Goal: Task Accomplishment & Management: Use online tool/utility

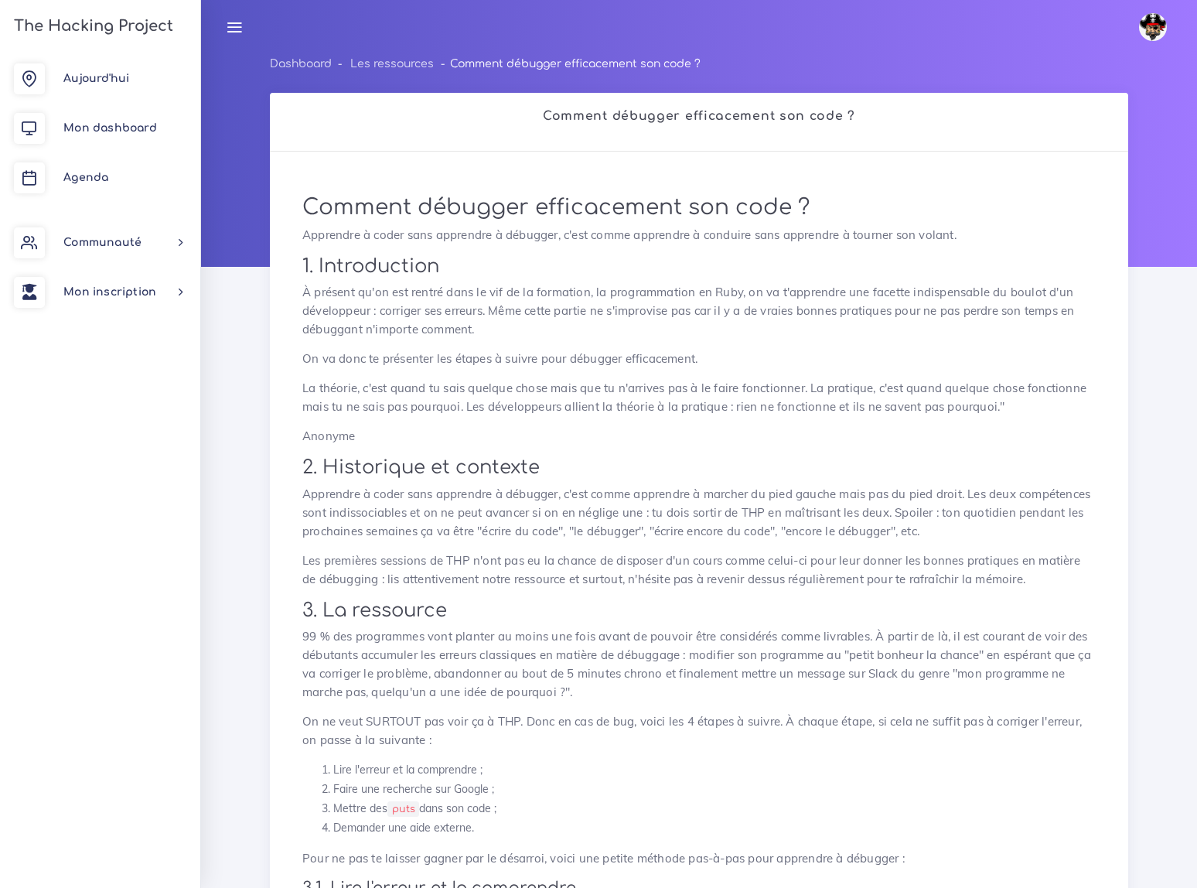
scroll to position [2381, 0]
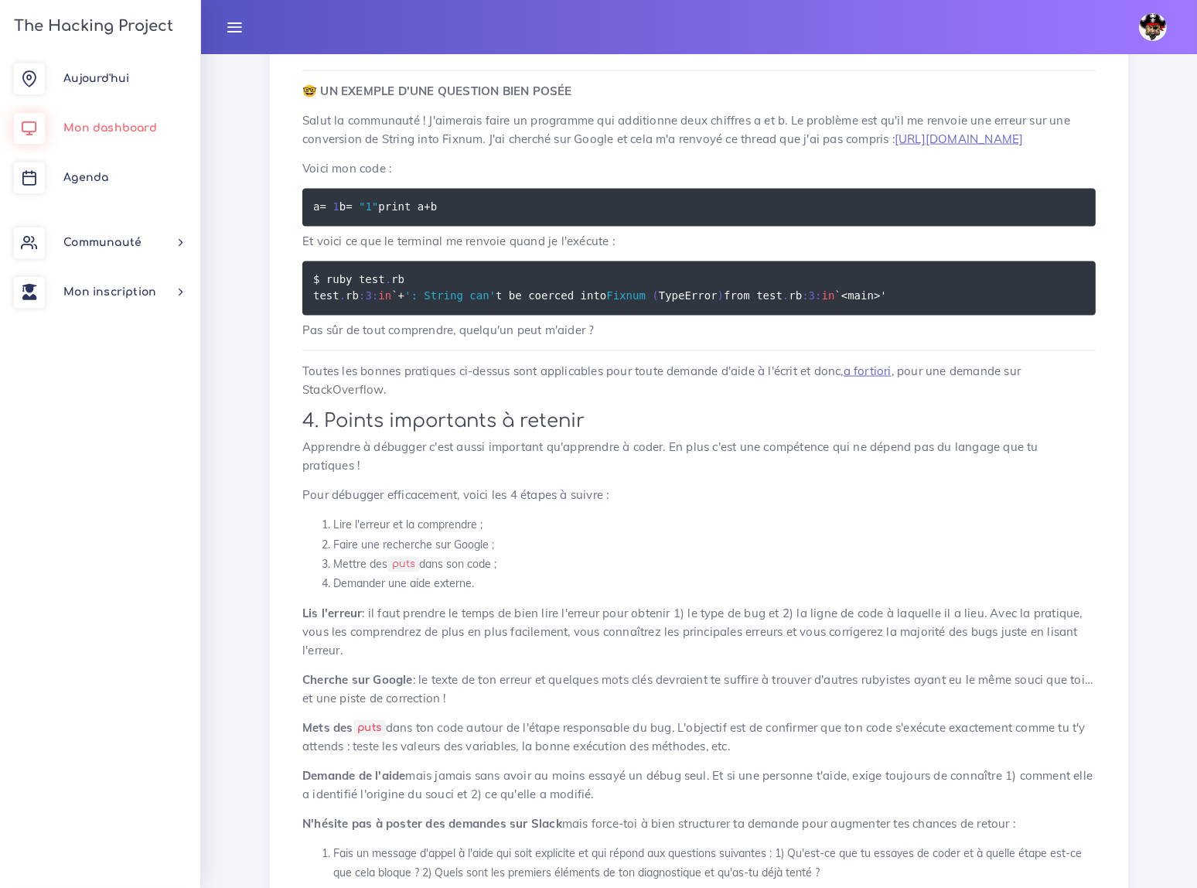
click at [111, 131] on span "Mon dashboard" at bounding box center [110, 128] width 94 height 12
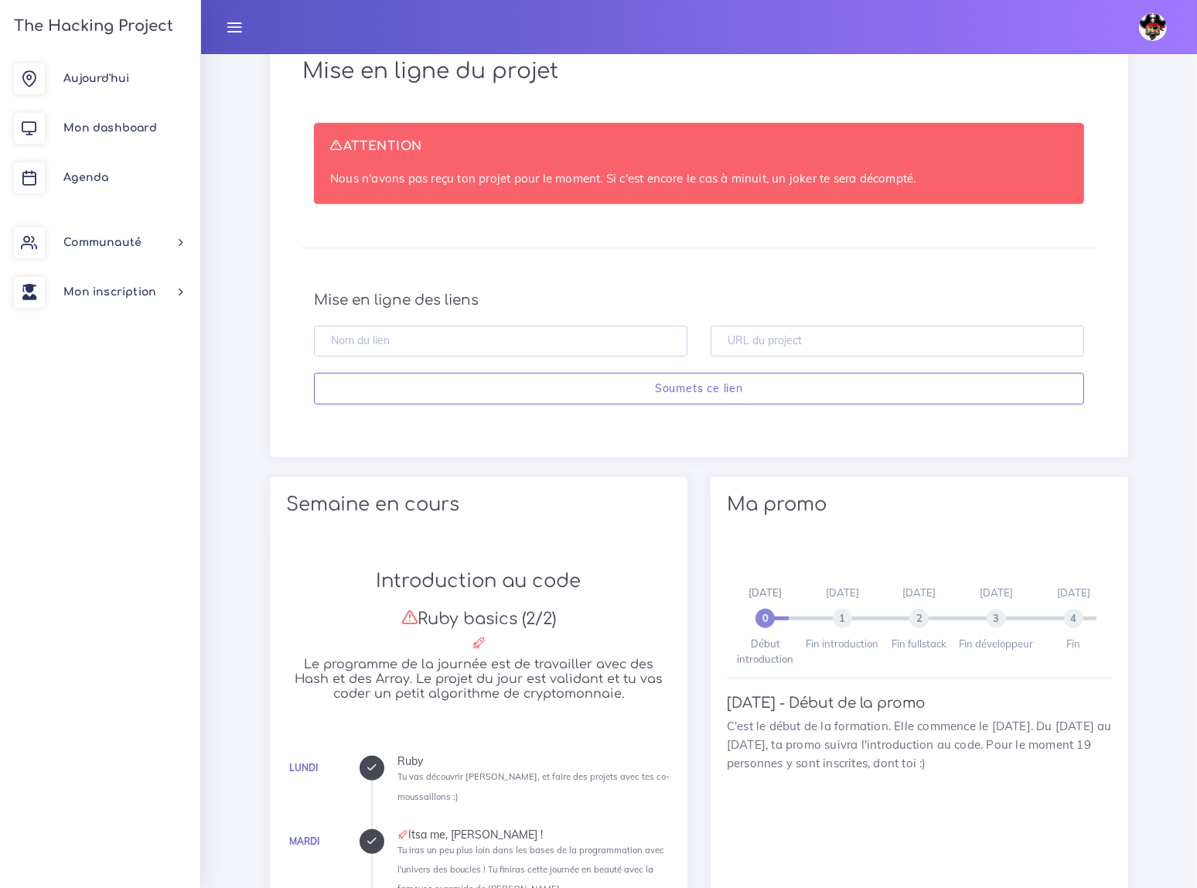
scroll to position [773, 0]
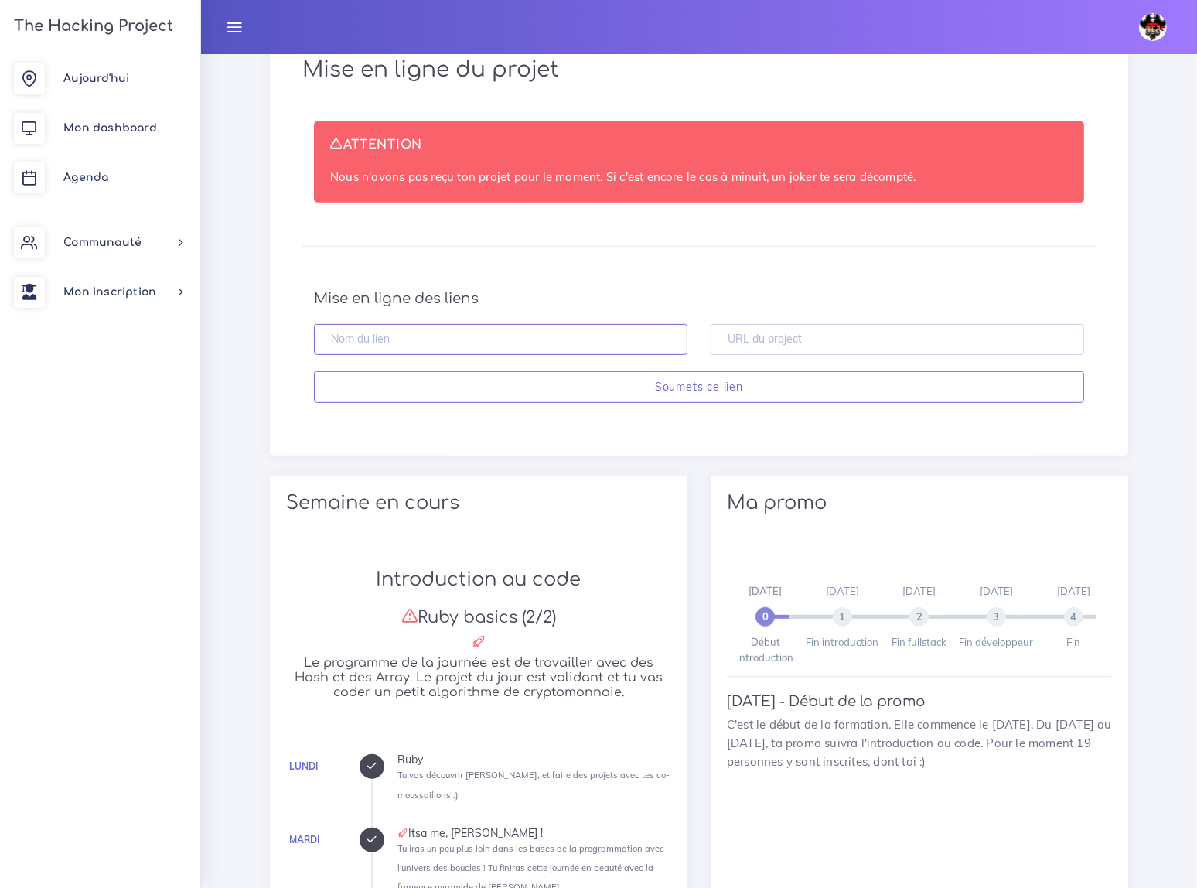
click at [376, 340] on input "text" at bounding box center [501, 340] width 374 height 32
type input "DataScientist"
click at [759, 332] on input "text" at bounding box center [898, 340] width 374 height 32
paste input "https://github.com/MS893/DataScientist.git"
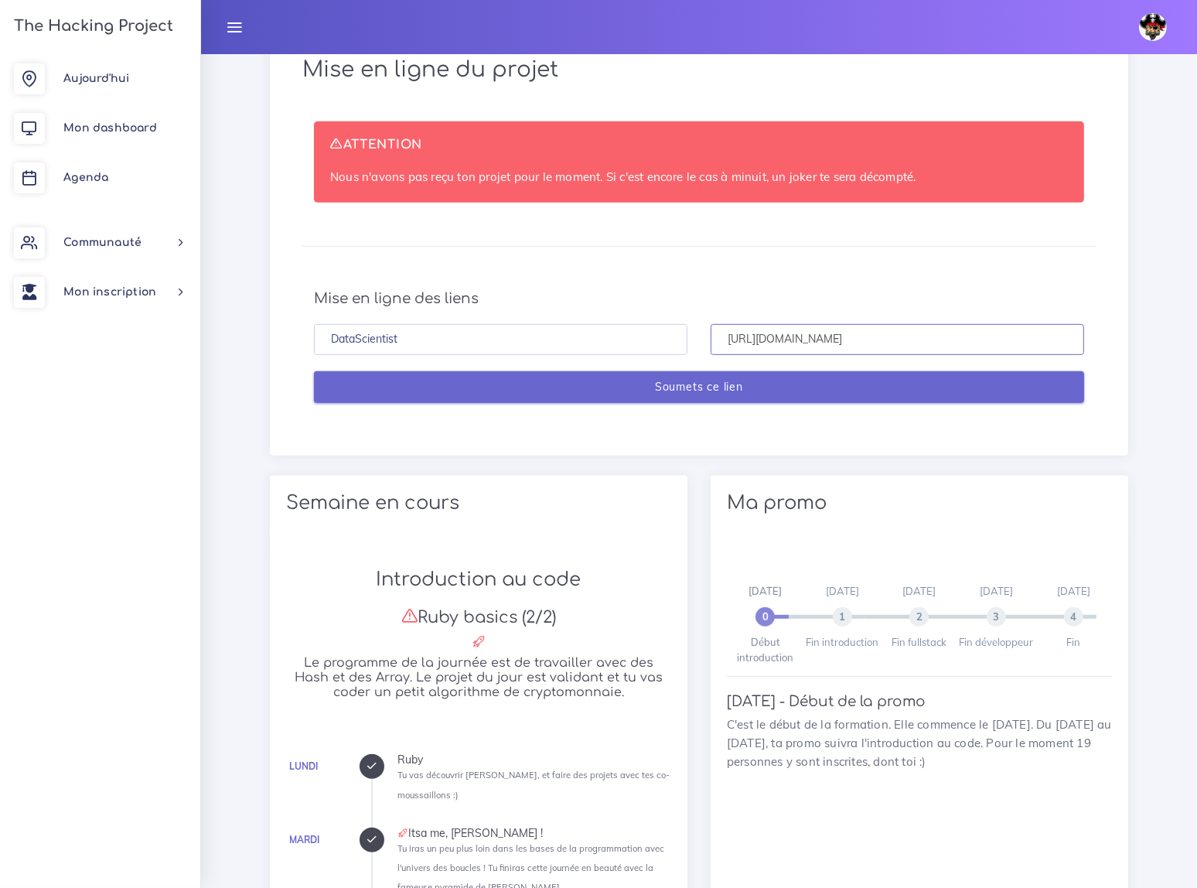
type input "https://github.com/MS893/DataScientist.git"
click at [707, 385] on input "Soumets ce lien" at bounding box center [699, 387] width 770 height 32
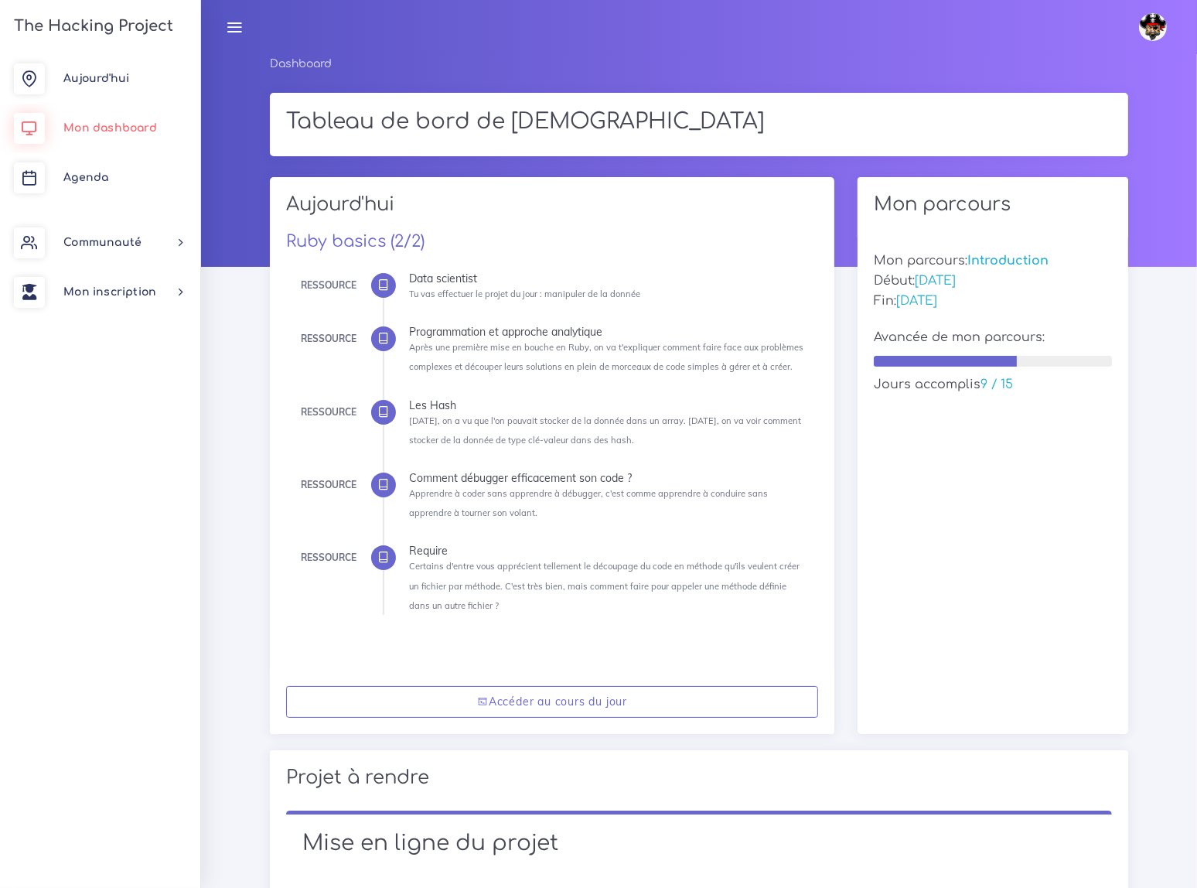
click at [97, 124] on span "Mon dashboard" at bounding box center [110, 128] width 94 height 12
click at [84, 176] on span "Agenda" at bounding box center [85, 178] width 45 height 12
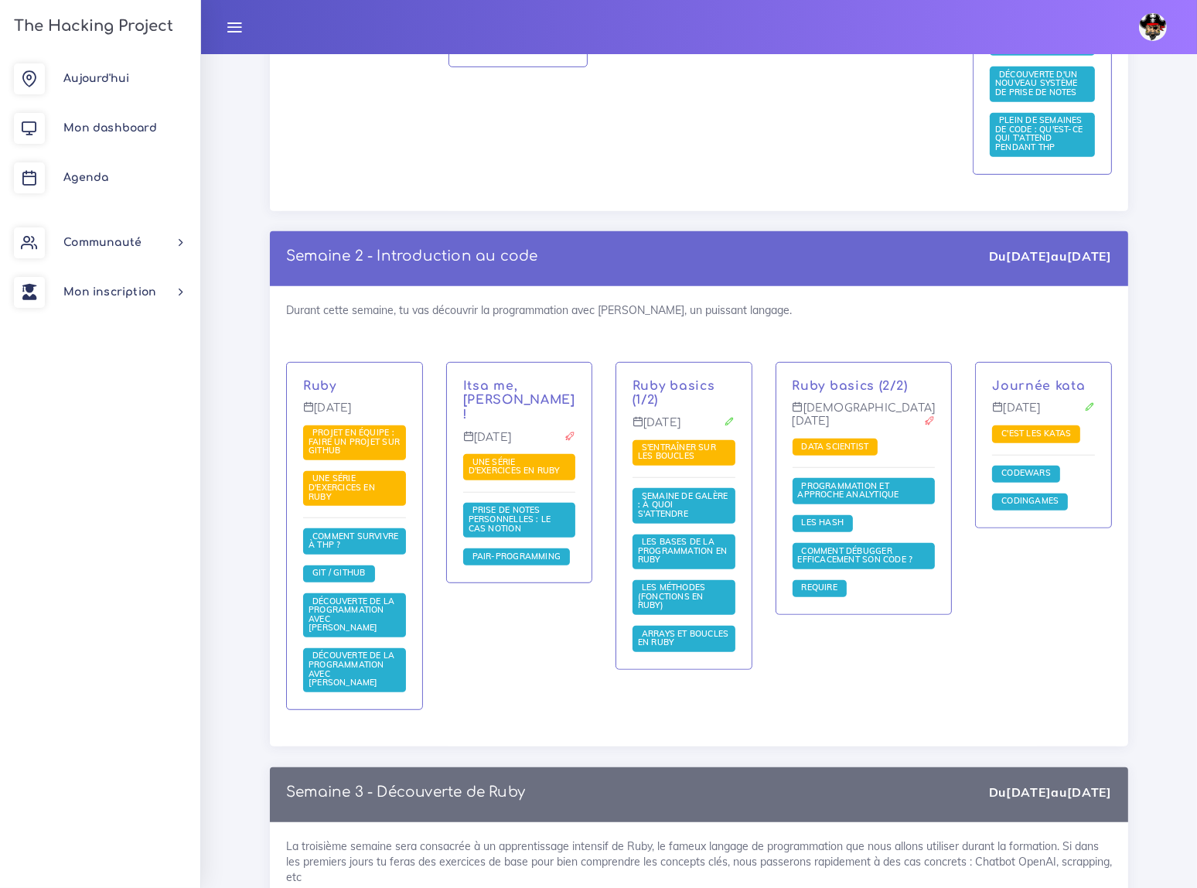
scroll to position [1054, 0]
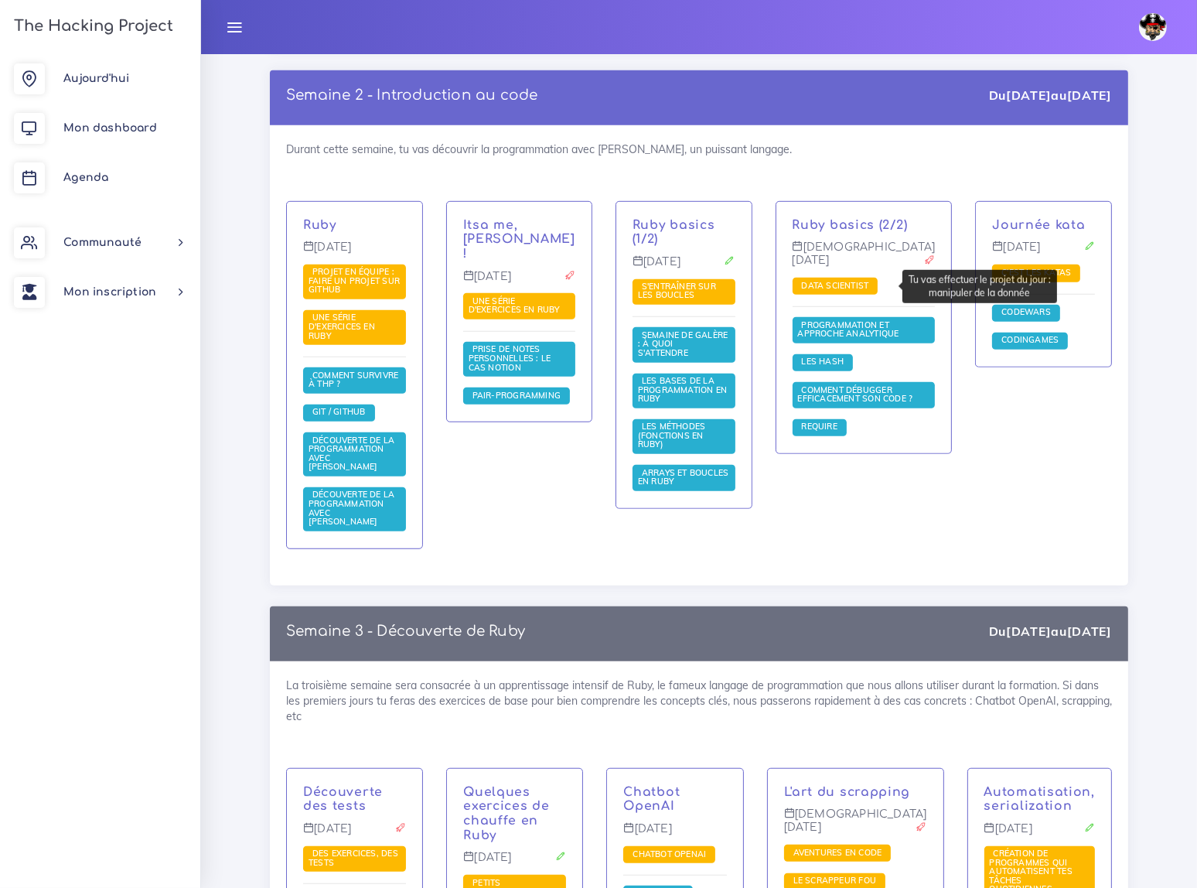
click at [858, 286] on span "Data scientist" at bounding box center [835, 285] width 75 height 11
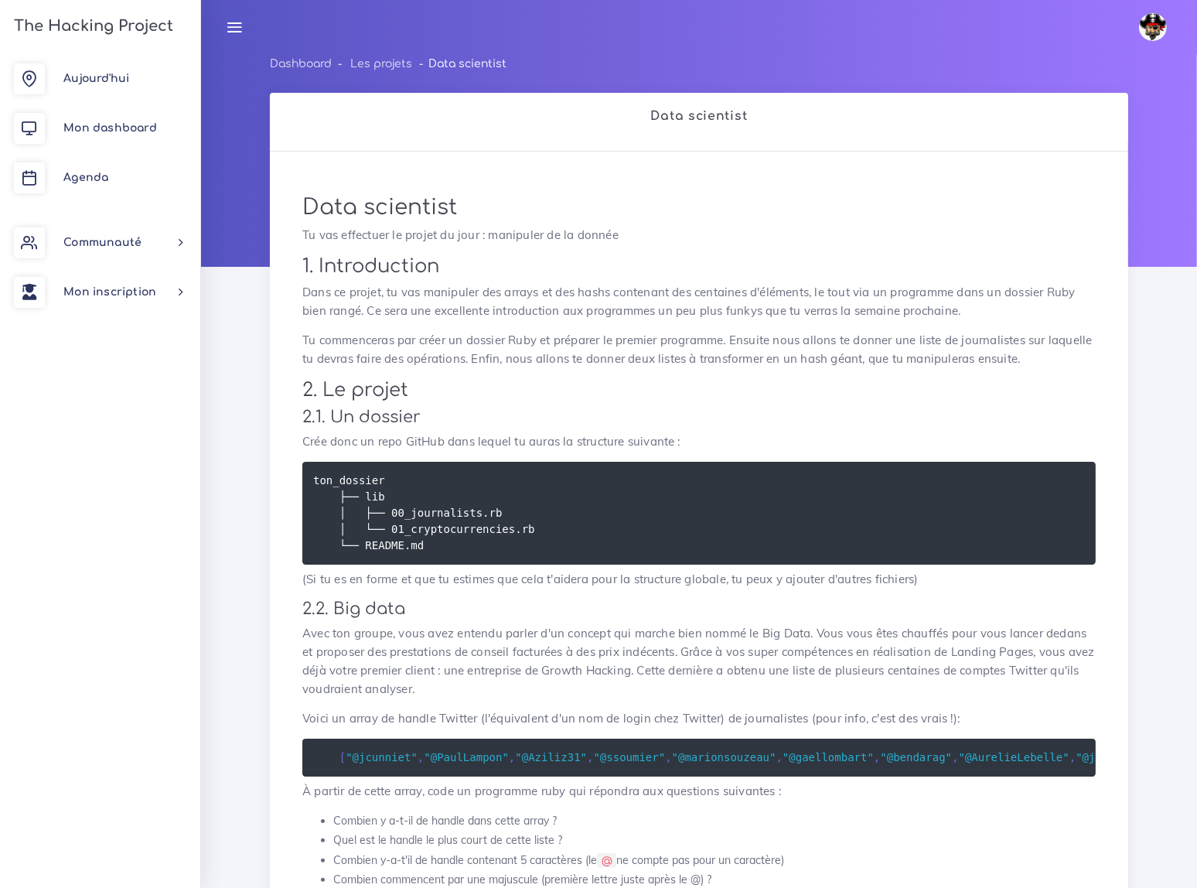
drag, startPoint x: 892, startPoint y: 207, endPoint x: 899, endPoint y: 147, distance: 60.8
click at [899, 147] on div "Data scientist Data scientist Tu vas effectuer le projet du jour : manipuler de…" at bounding box center [699, 902] width 858 height 1619
drag, startPoint x: 1110, startPoint y: 1, endPoint x: 1144, endPoint y: 695, distance: 695.3
click at [1144, 695] on div "Dashboard Les projets Data scientist Data scientist Data scientist Tu vas effec…" at bounding box center [699, 904] width 996 height 1701
click at [1155, 27] on img at bounding box center [1153, 27] width 28 height 28
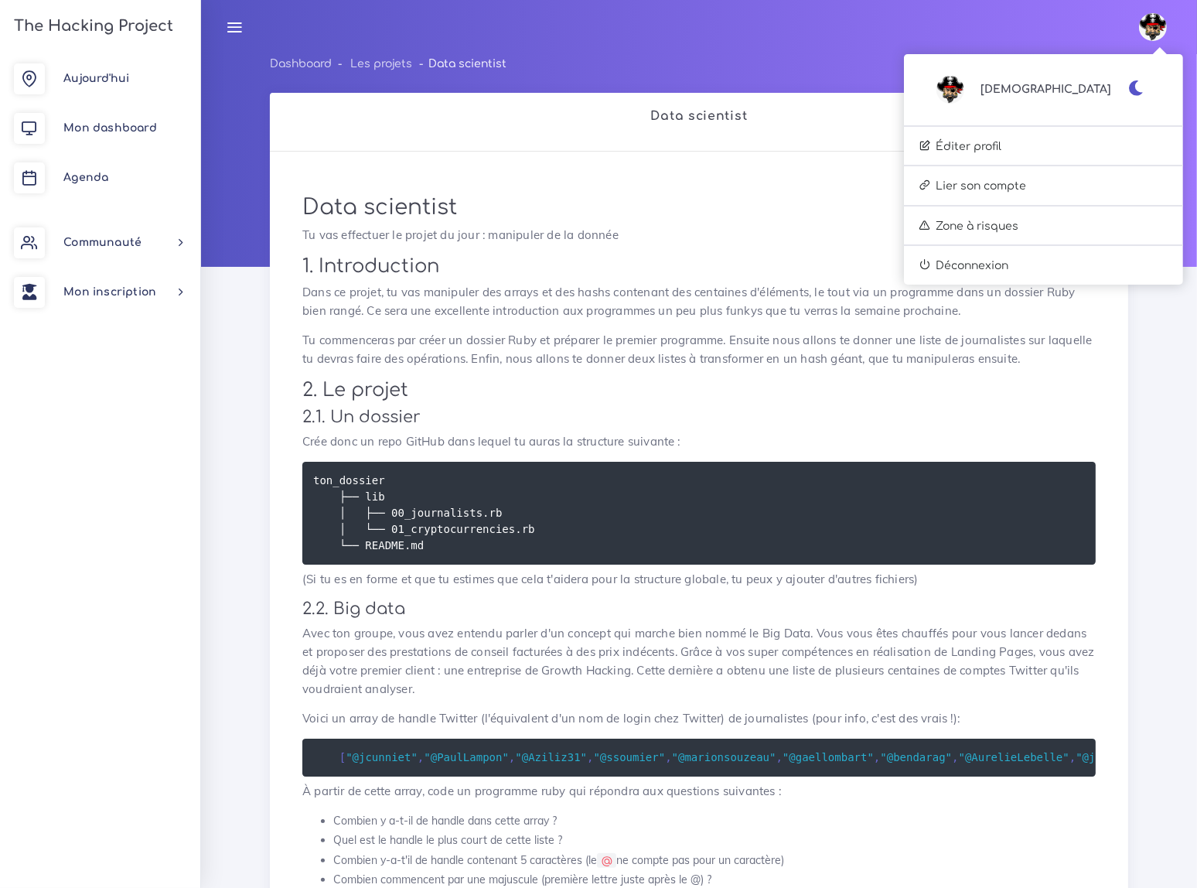
click at [1152, 352] on div "Dashboard Les projets Data scientist Data scientist Data scientist Tu vas effec…" at bounding box center [699, 904] width 996 height 1701
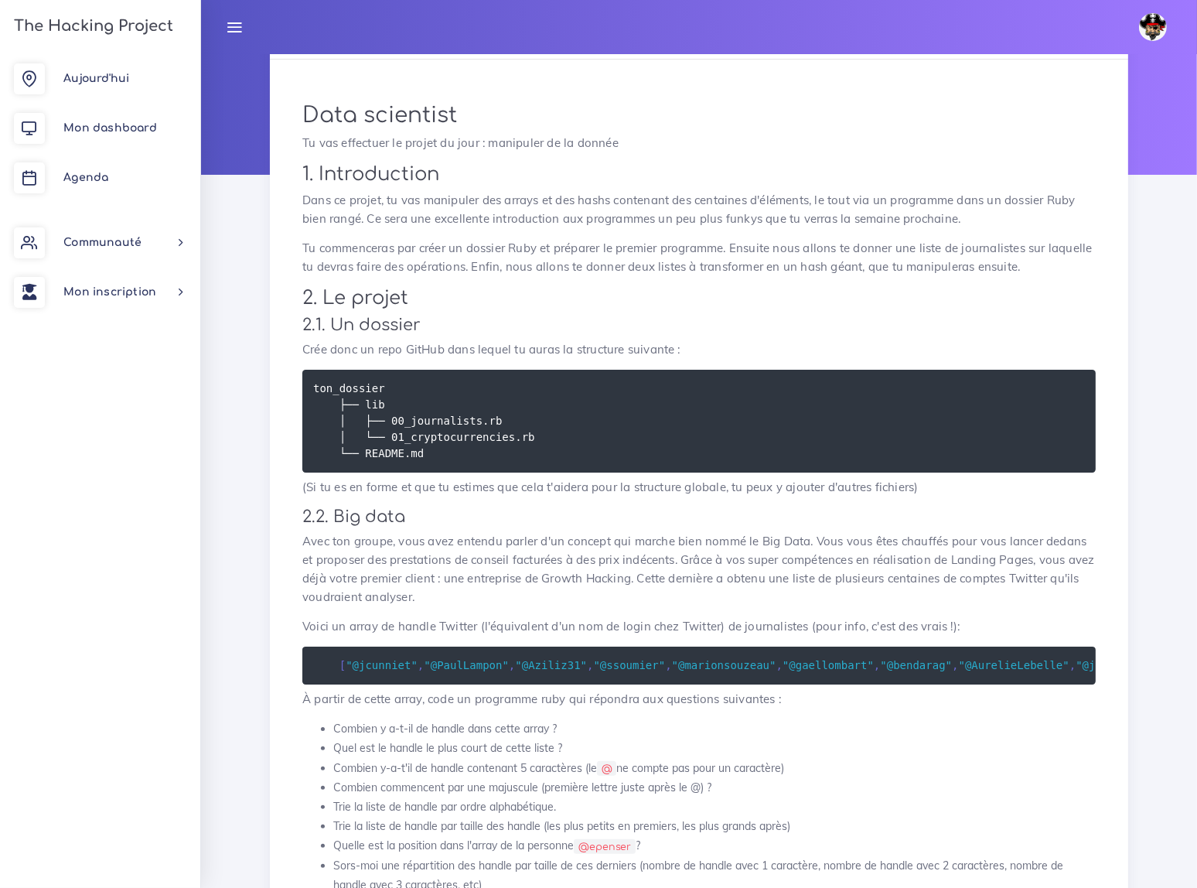
scroll to position [90, 0]
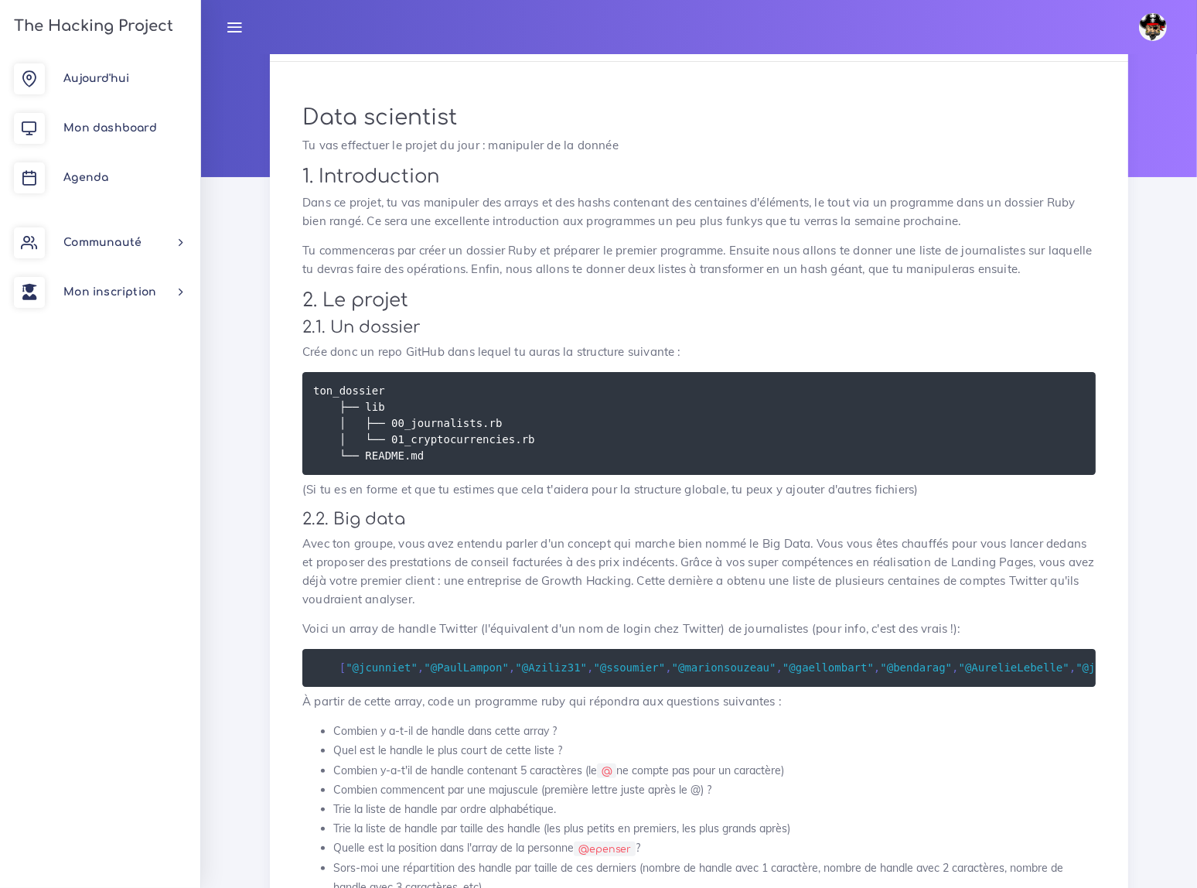
click at [233, 21] on icon at bounding box center [234, 27] width 17 height 17
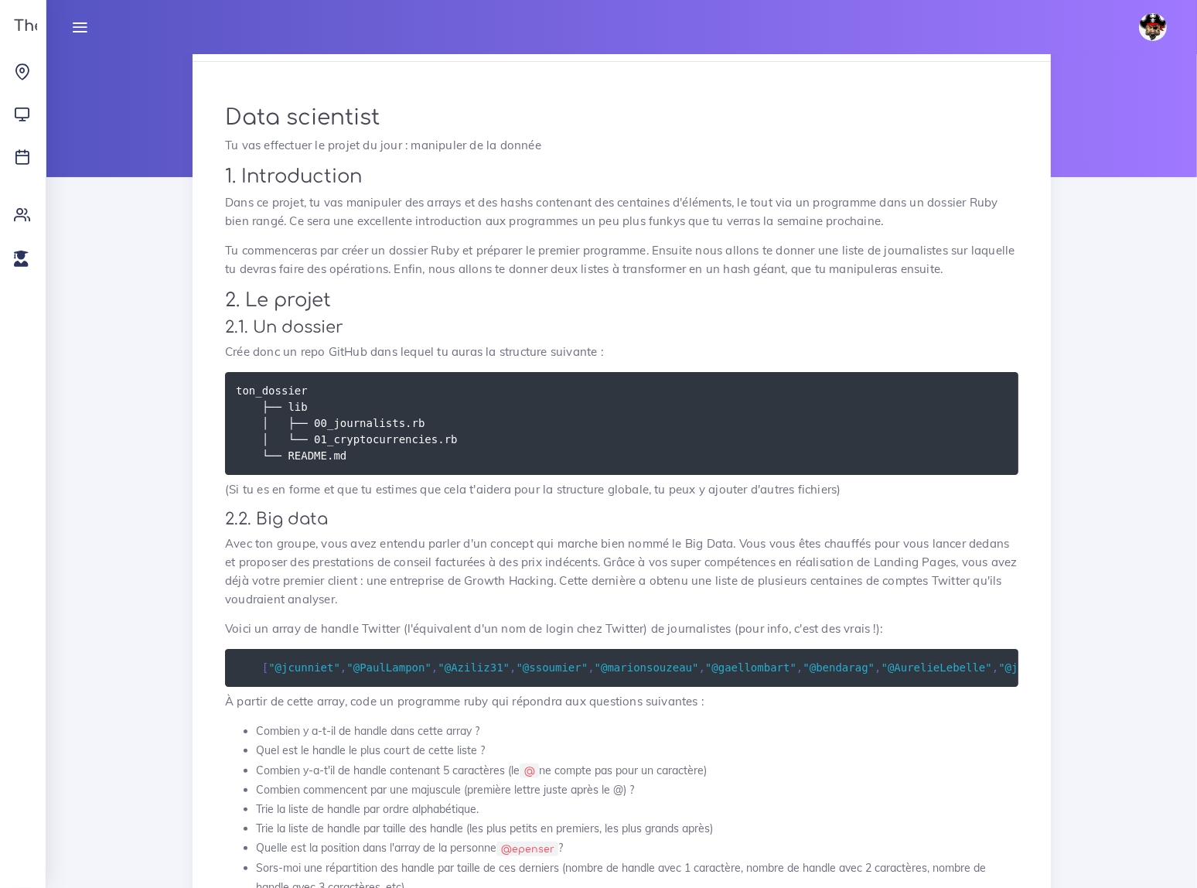
click at [75, 22] on icon at bounding box center [79, 27] width 17 height 17
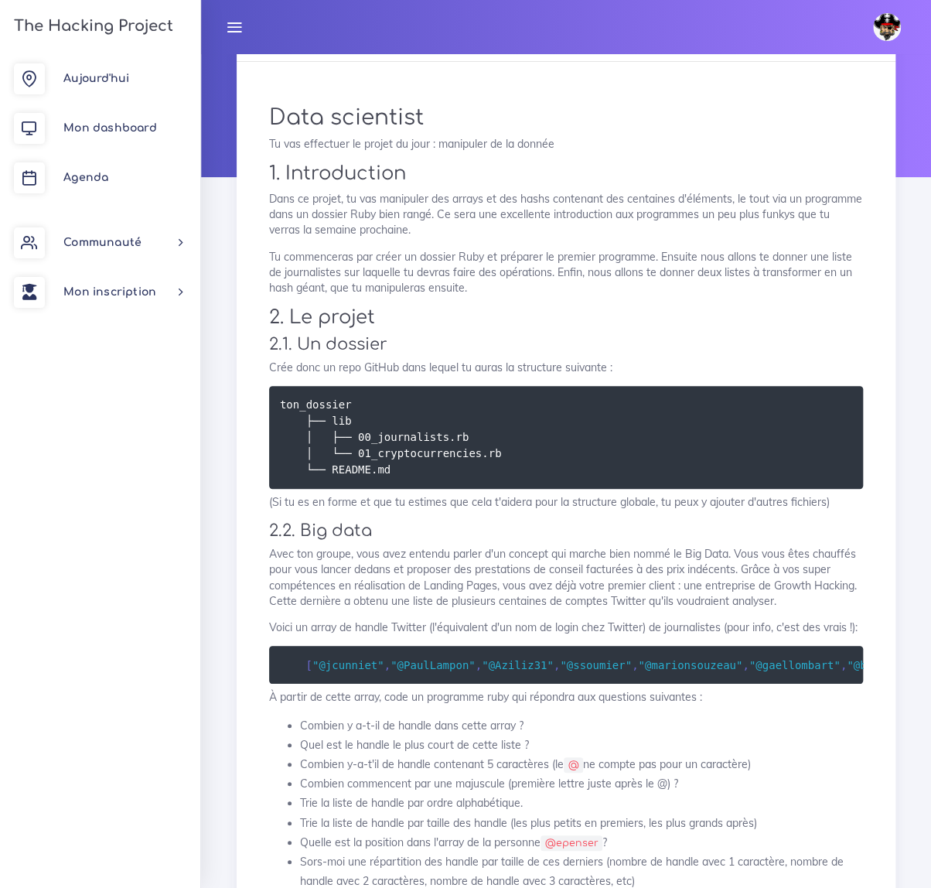
click at [687, 244] on div "Data scientist Tu vas effectuer le projet du jour : manipuler de la donnée 1. I…" at bounding box center [566, 825] width 626 height 1472
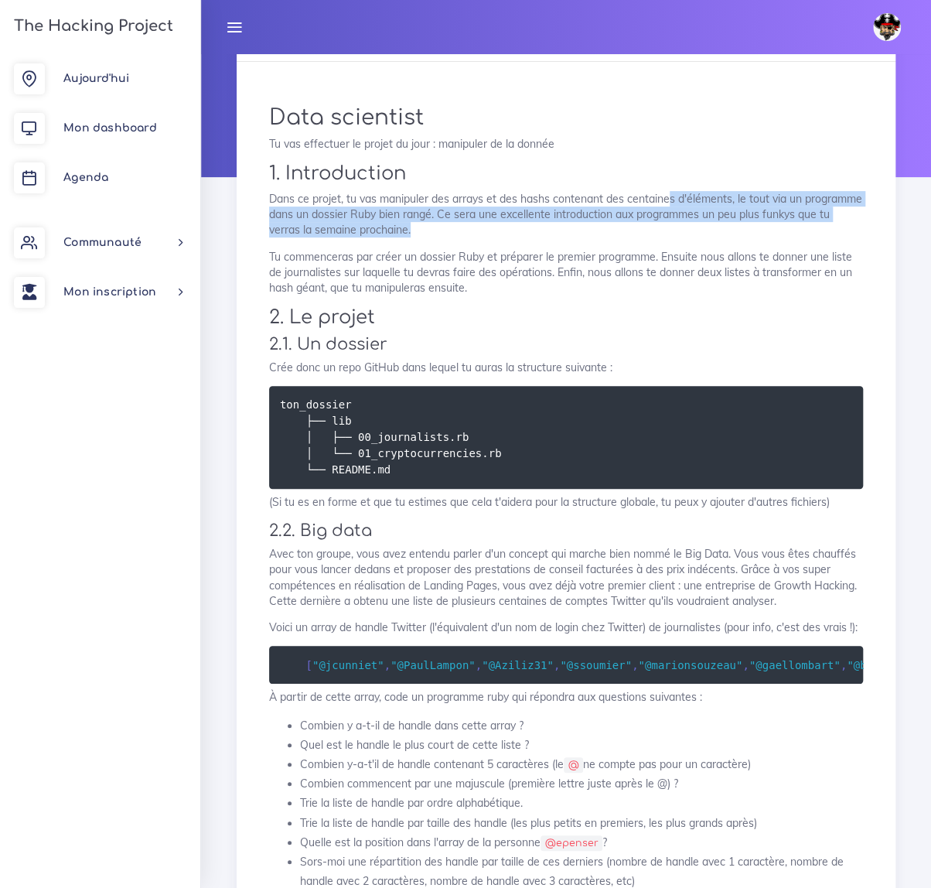
drag, startPoint x: 667, startPoint y: 200, endPoint x: 756, endPoint y: 227, distance: 93.2
click at [756, 227] on p "Dans ce projet, tu vas manipuler des arrays et des hashs contenant des centaine…" at bounding box center [566, 214] width 594 height 47
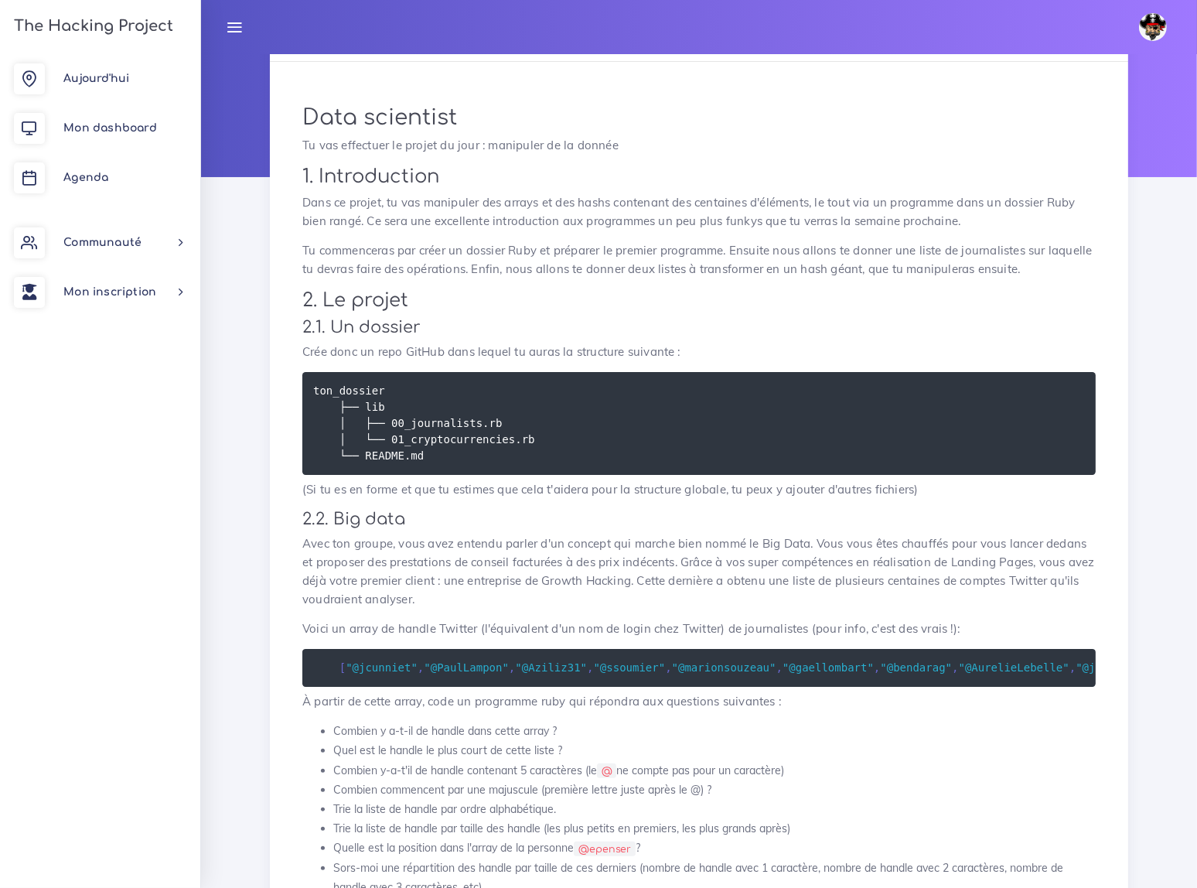
click at [638, 170] on h2 "1. Introduction" at bounding box center [698, 177] width 793 height 22
click at [1145, 18] on img at bounding box center [1153, 27] width 28 height 28
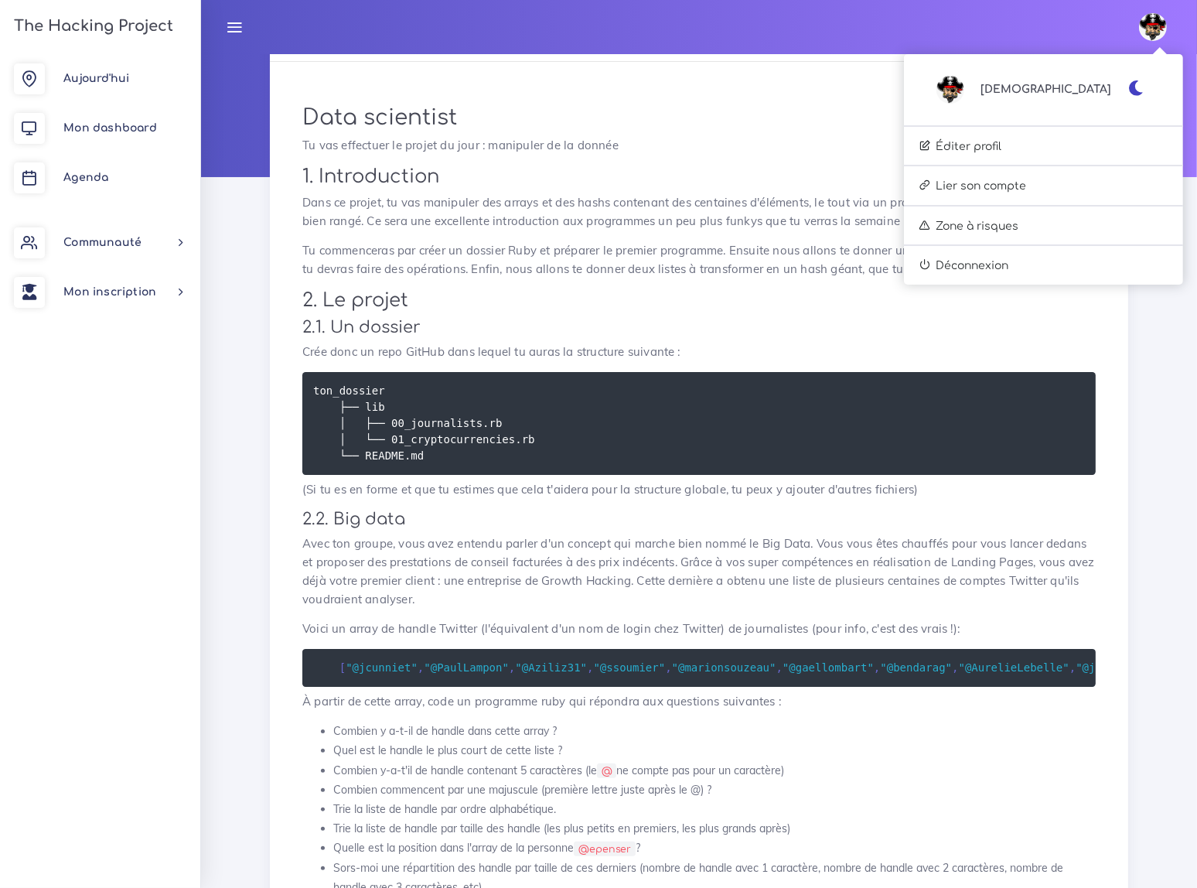
click at [1136, 87] on icon "button" at bounding box center [1136, 87] width 16 height 15
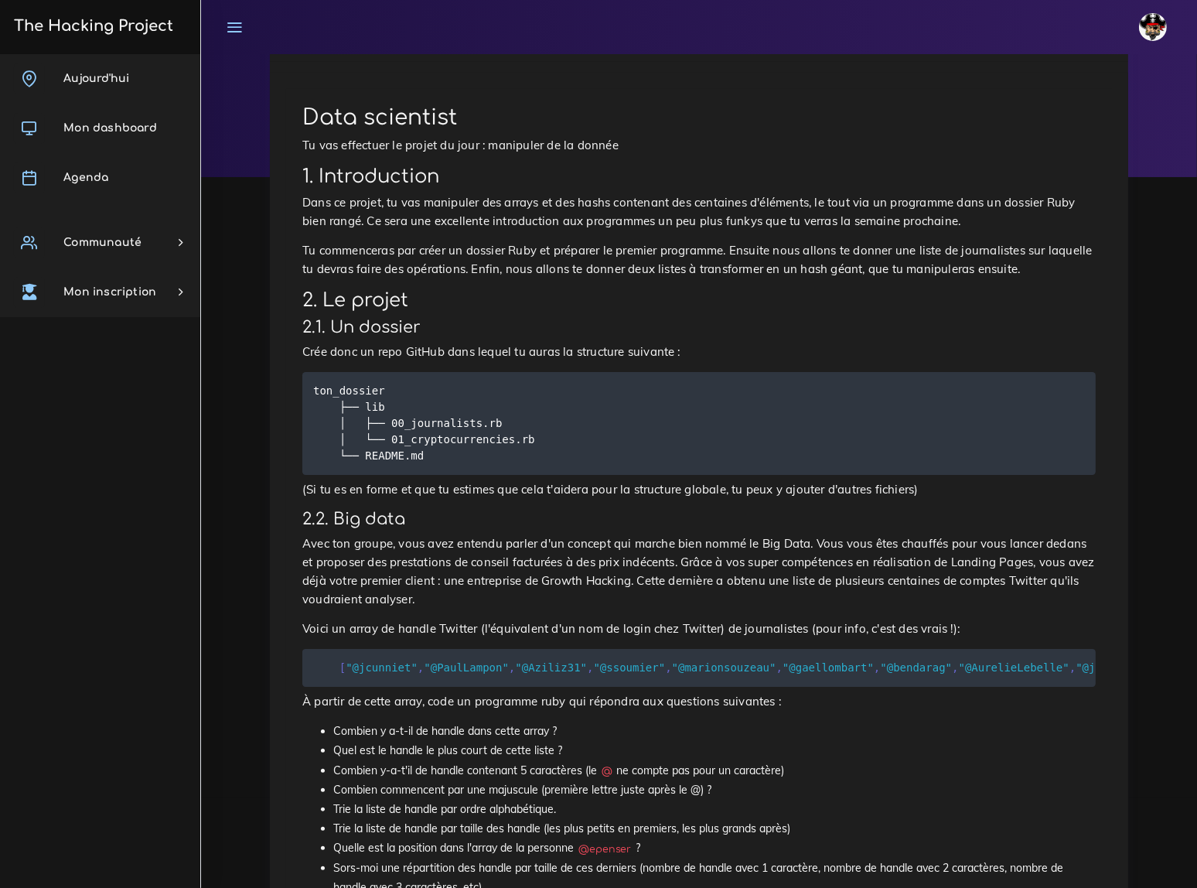
click at [1151, 30] on img at bounding box center [1153, 27] width 28 height 28
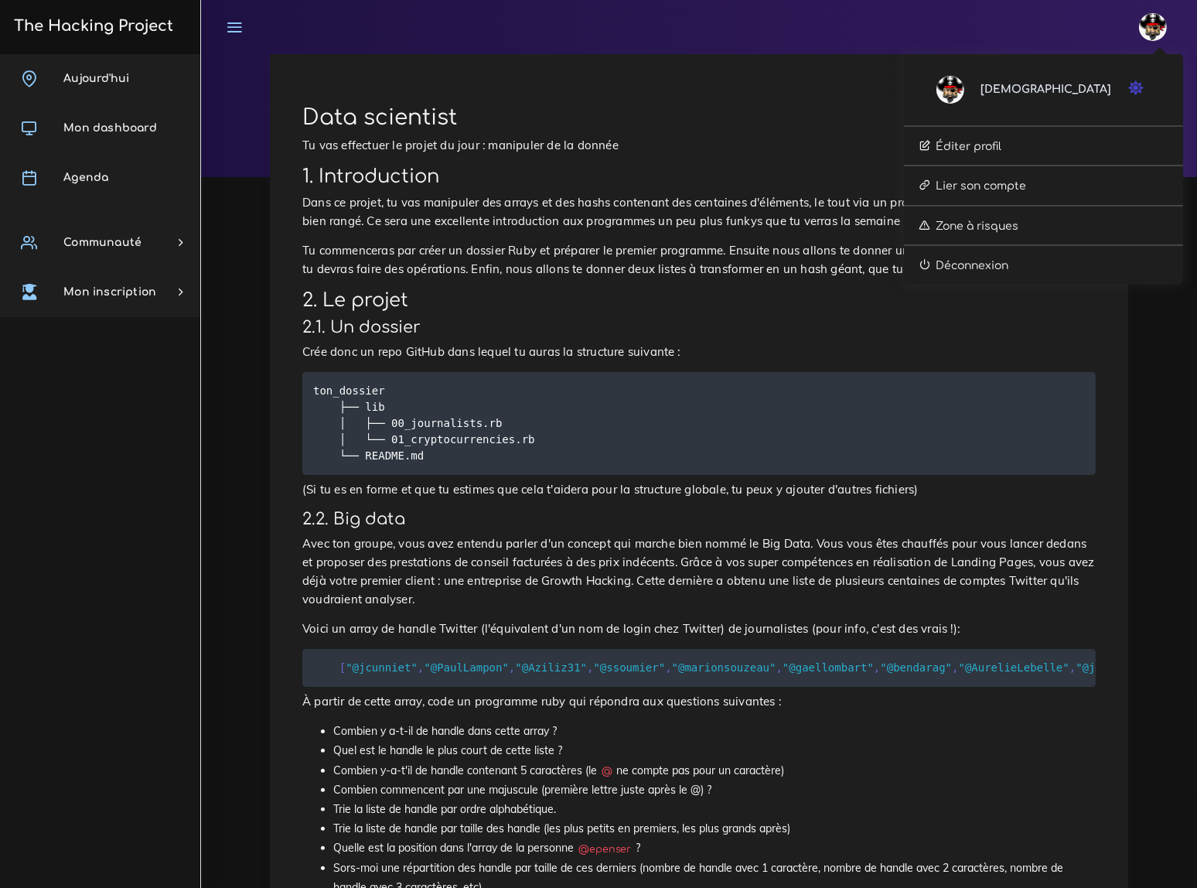
click at [1060, 26] on div "CHRISTIAN Éditer profil Lier son compte Zone à risques Déconnexion" at bounding box center [699, 27] width 968 height 54
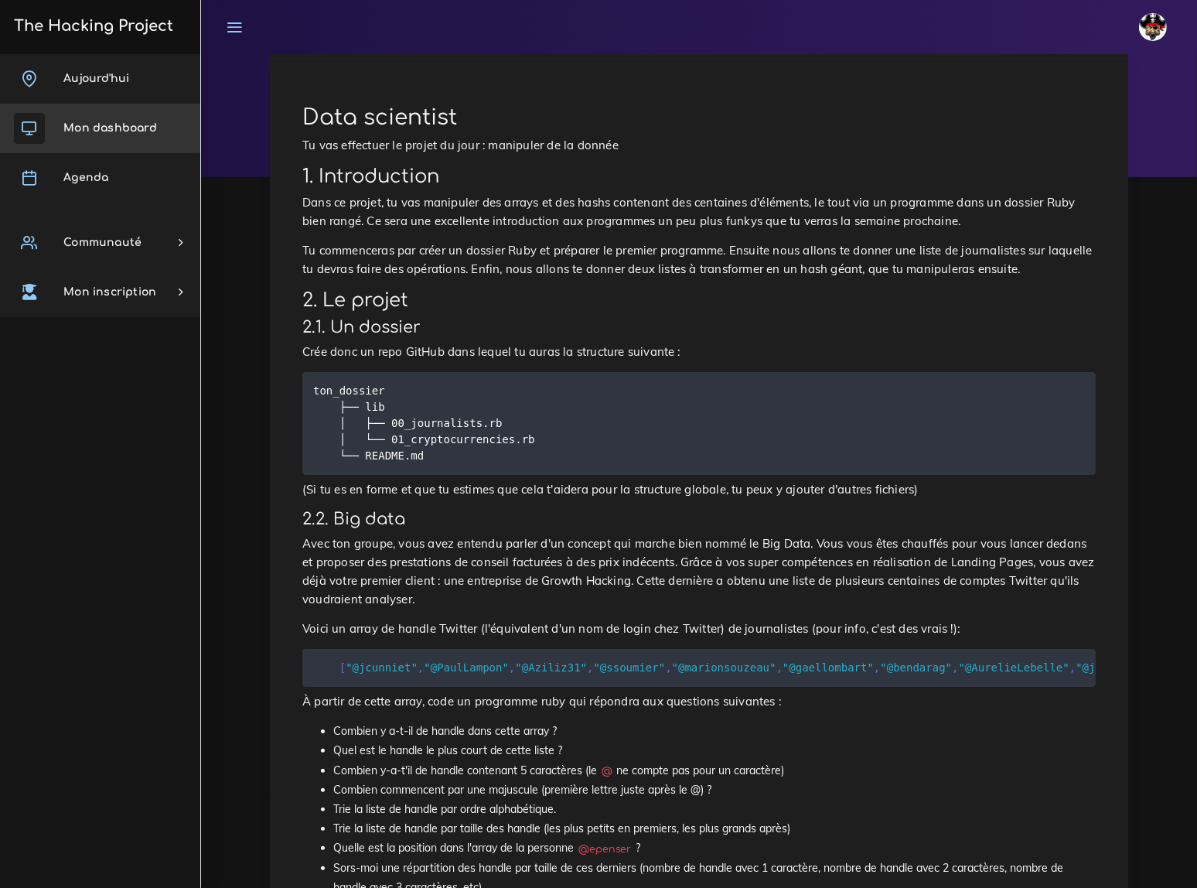
click at [119, 124] on span "Mon dashboard" at bounding box center [110, 128] width 94 height 12
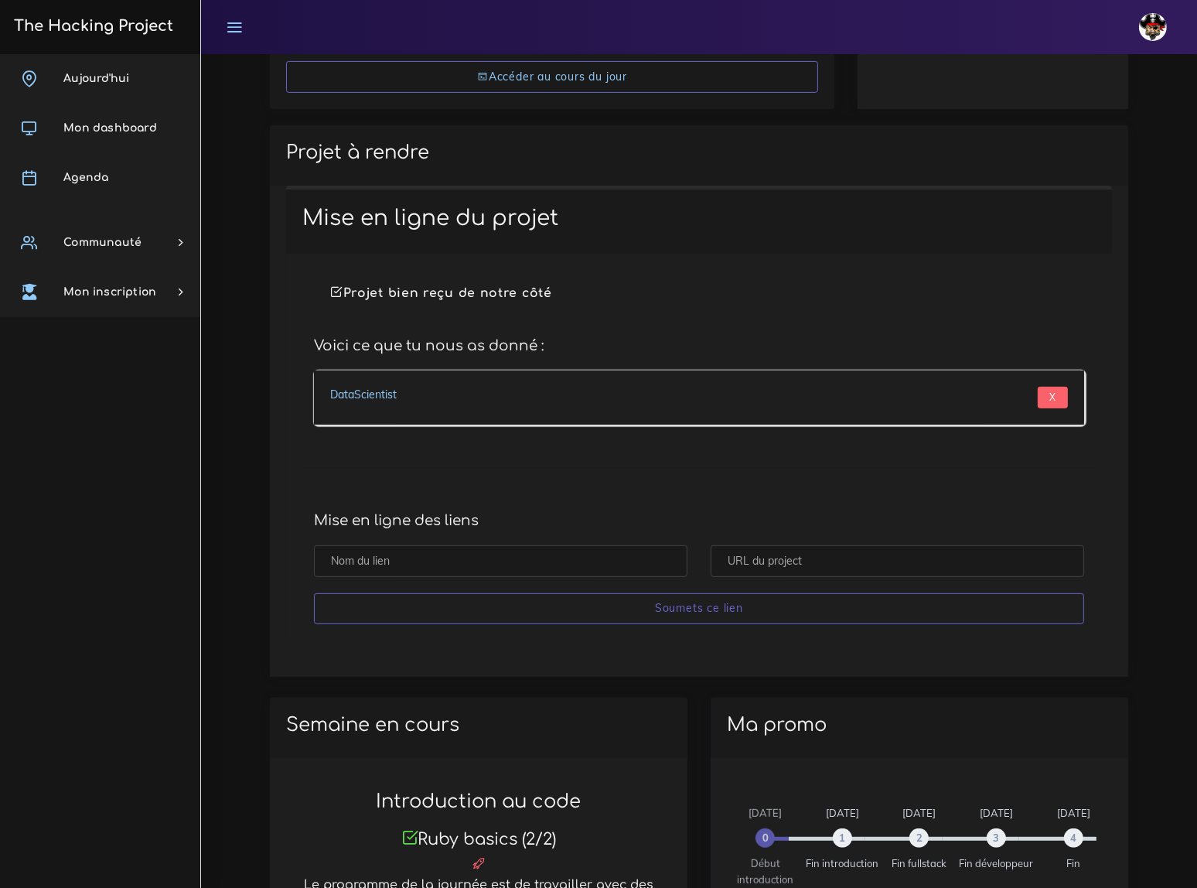
scroll to position [633, 0]
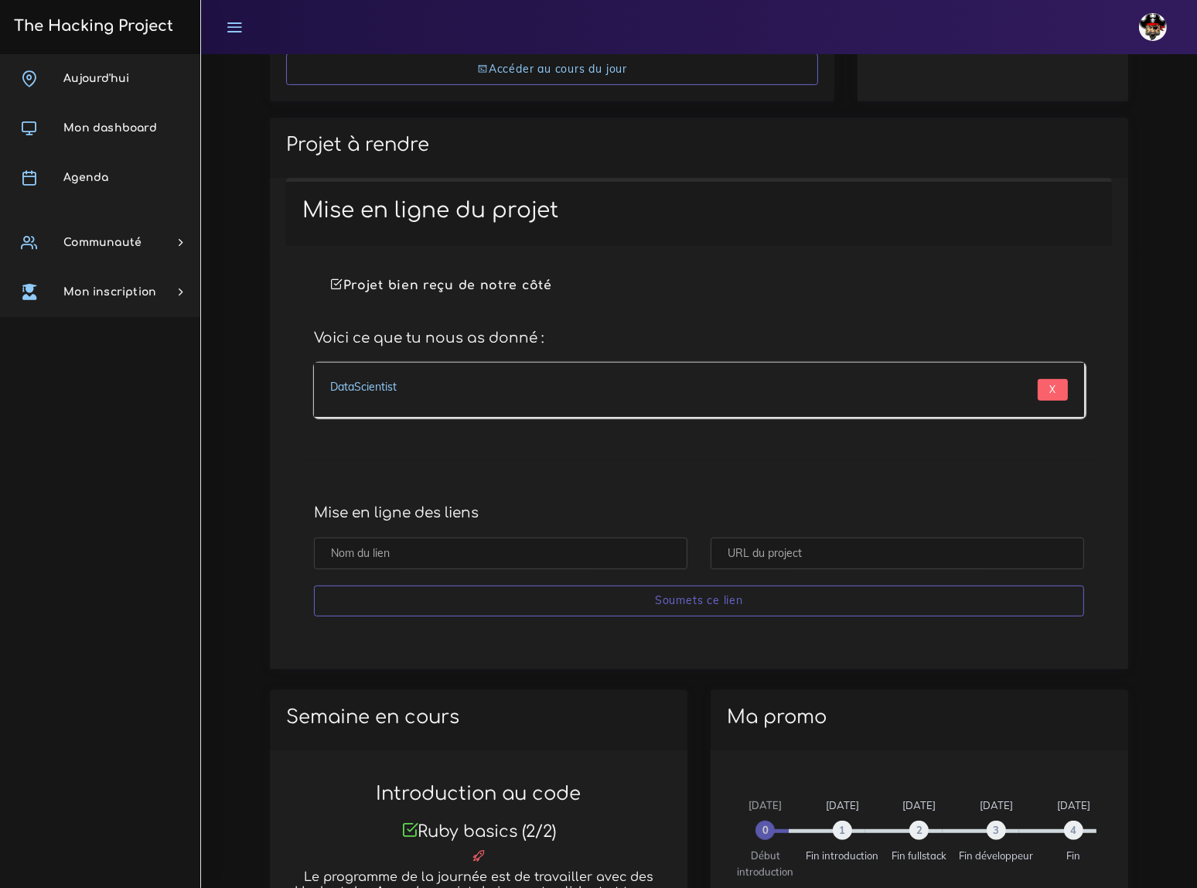
click at [480, 383] on div "DataScientist" at bounding box center [509, 390] width 380 height 22
click at [361, 386] on link "DataScientist" at bounding box center [363, 387] width 67 height 14
click at [101, 179] on span "Agenda" at bounding box center [85, 178] width 45 height 12
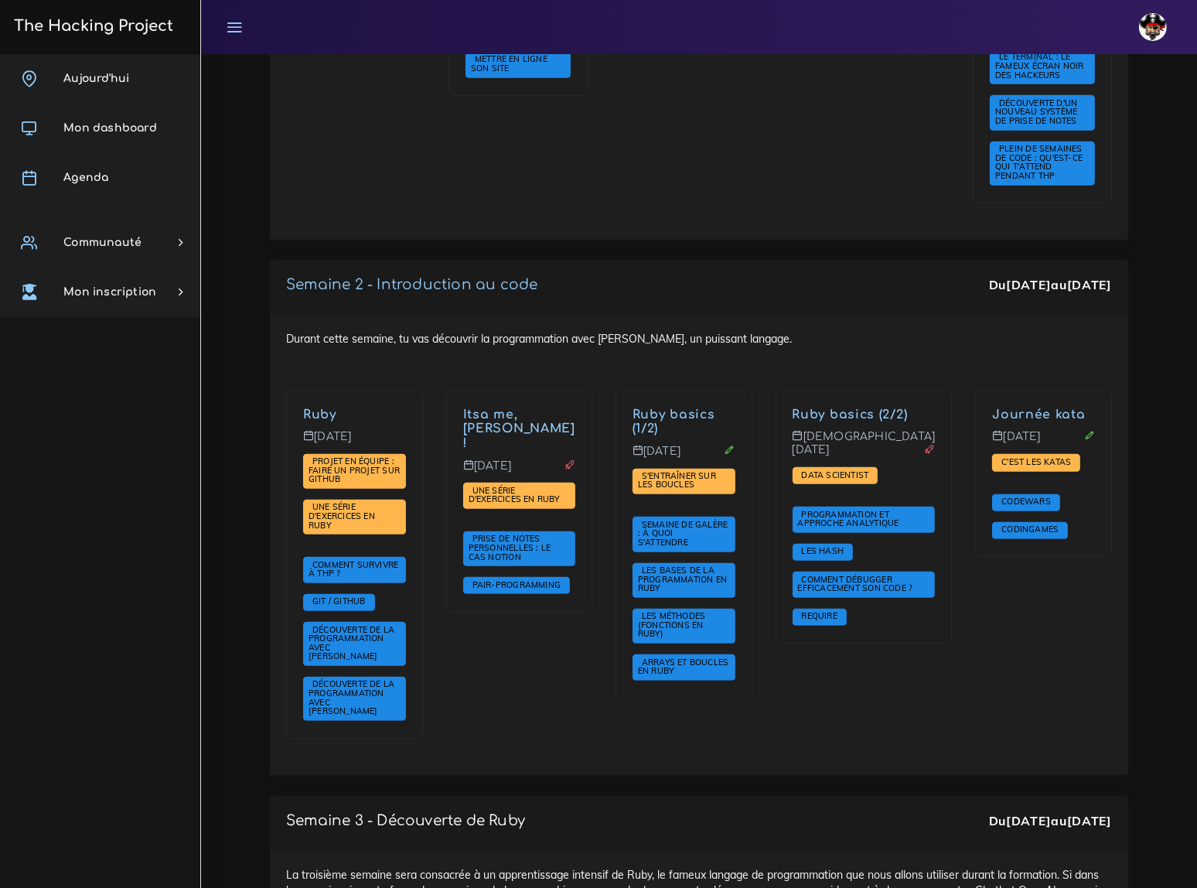
scroll to position [913, 0]
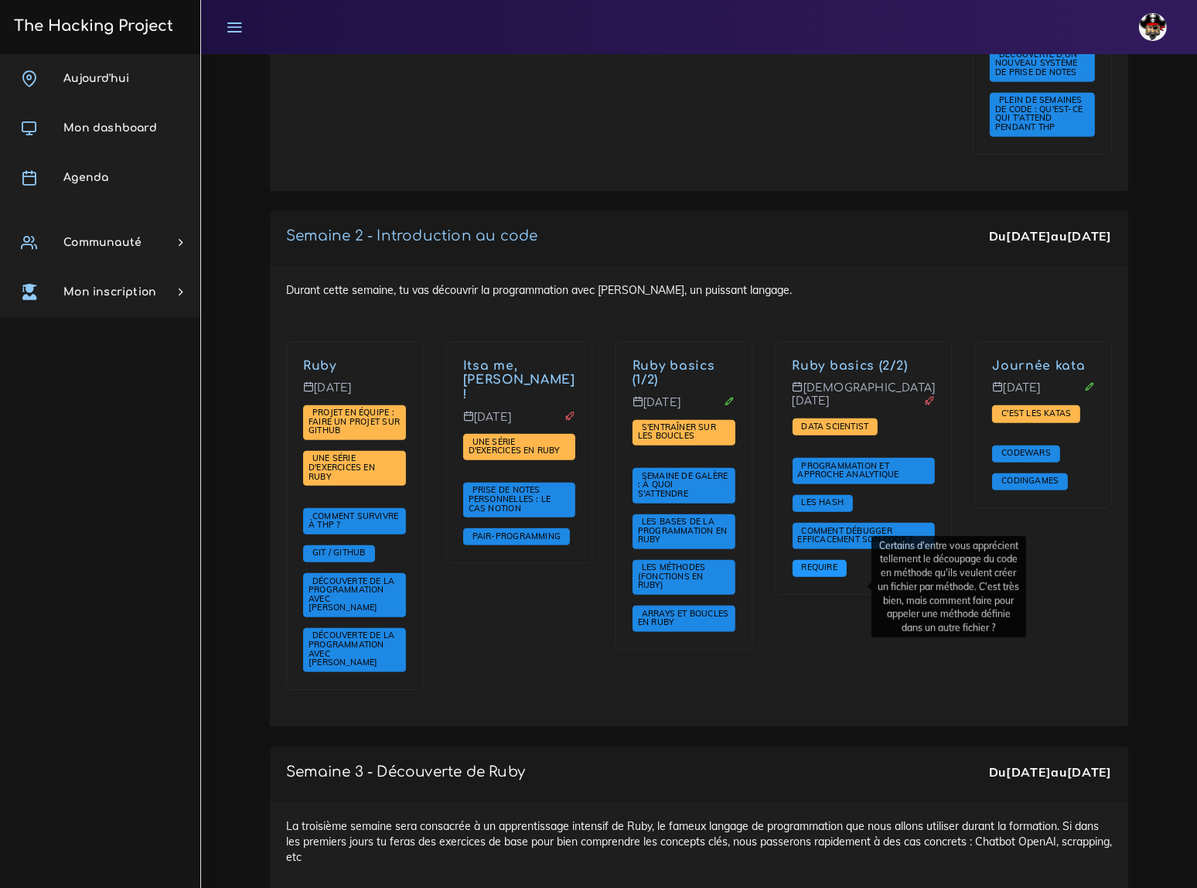
click at [841, 572] on span "Require" at bounding box center [819, 566] width 43 height 11
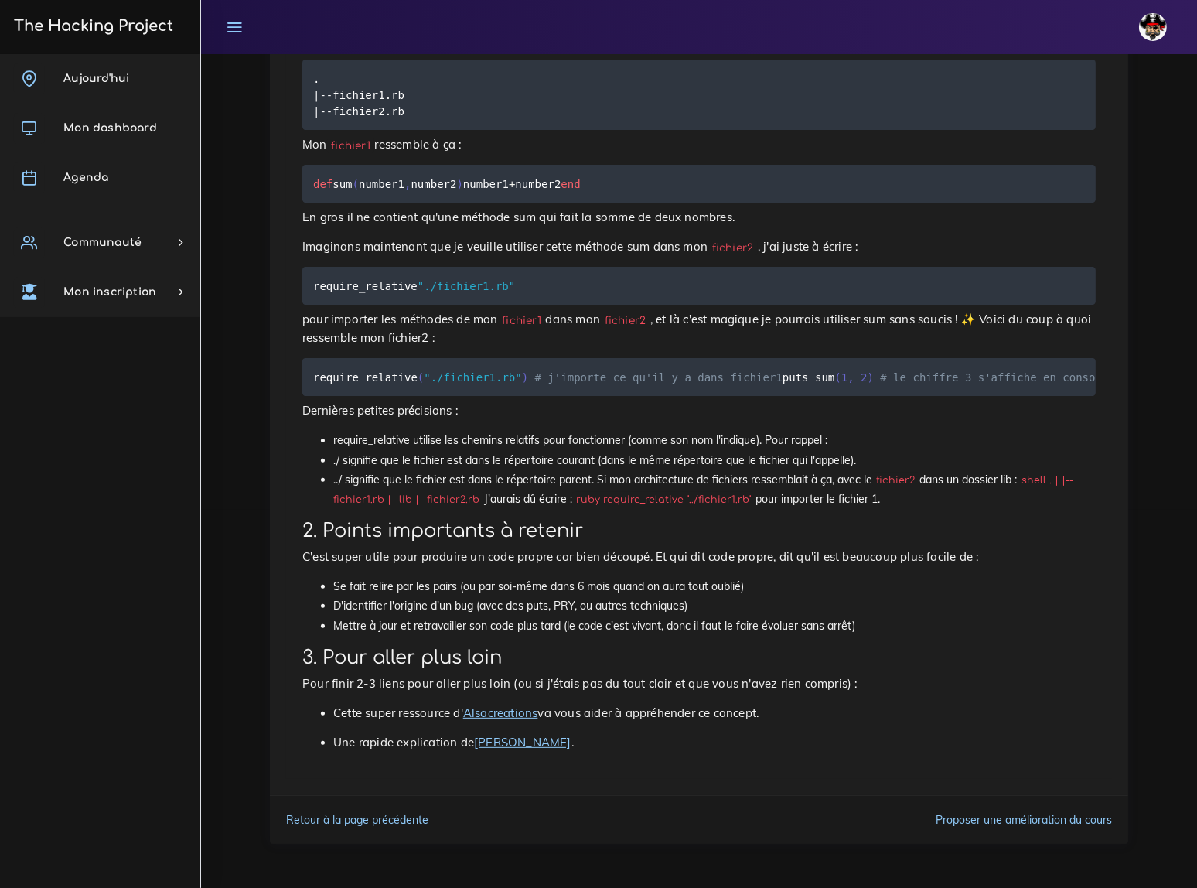
scroll to position [402, 0]
click at [114, 131] on span "Mon dashboard" at bounding box center [110, 128] width 94 height 12
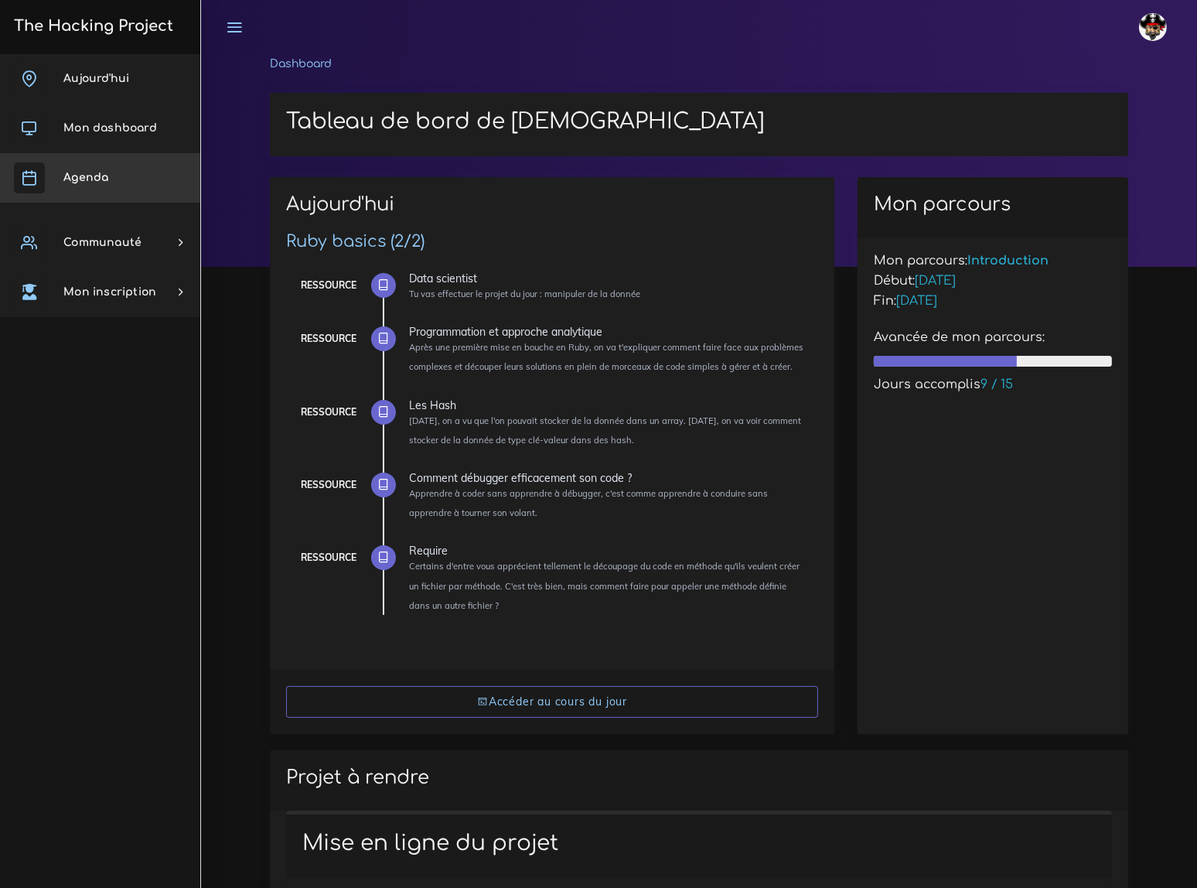
click at [102, 176] on span "Agenda" at bounding box center [85, 178] width 45 height 12
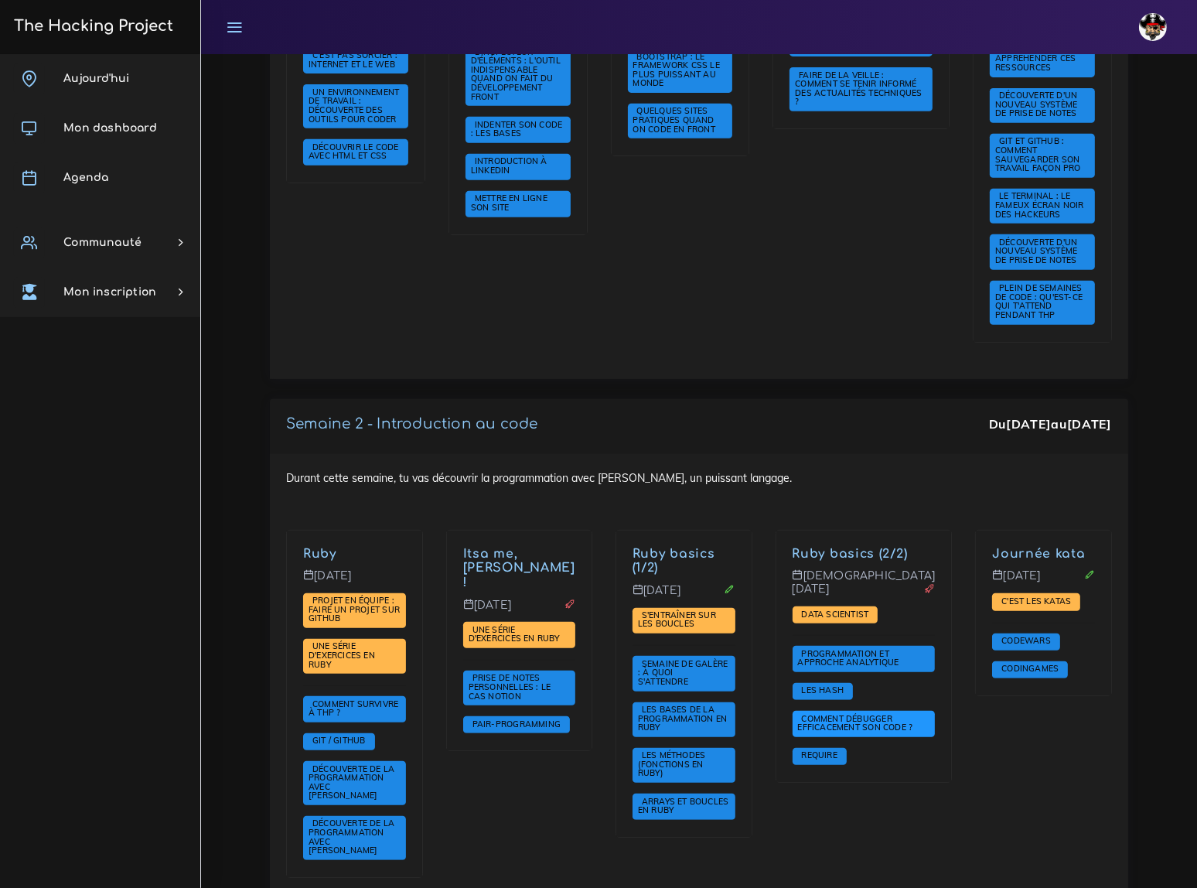
scroll to position [913, 0]
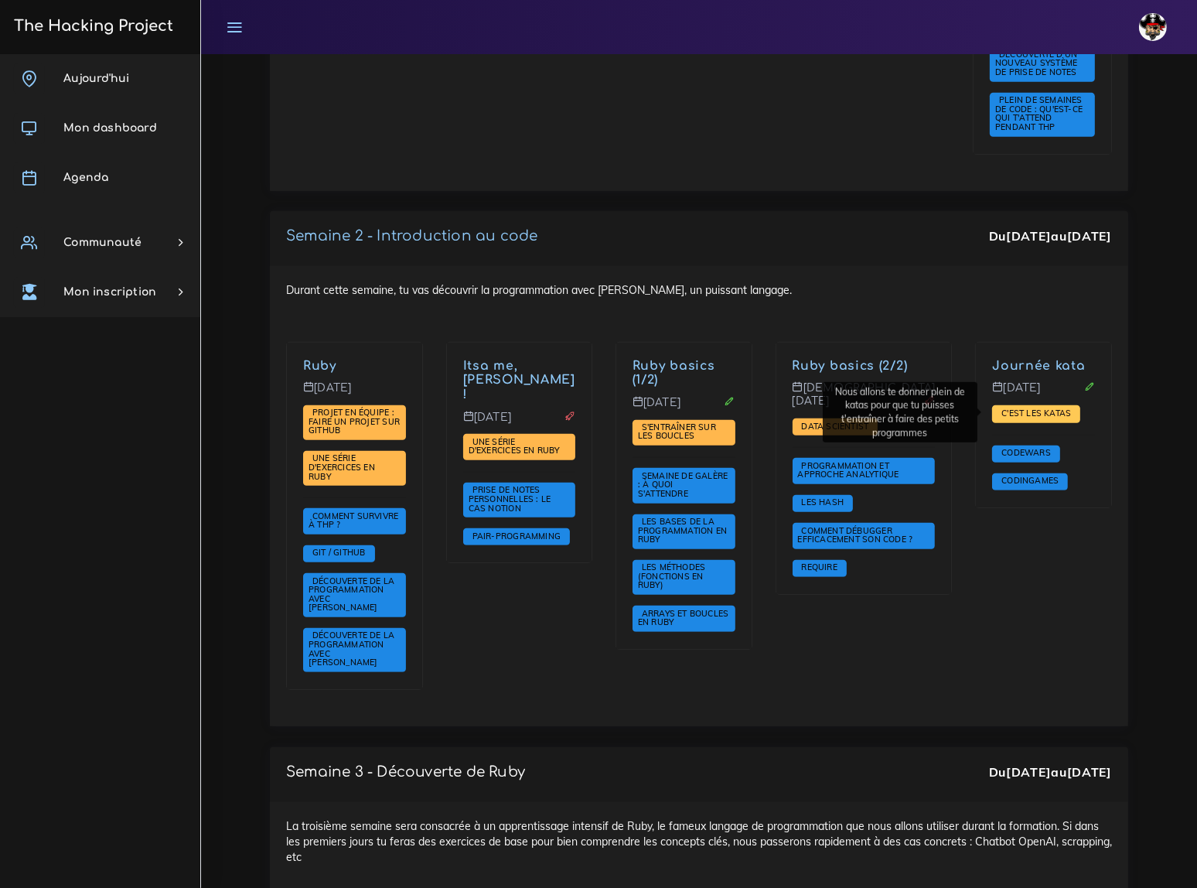
click at [1022, 411] on span "C'est les katas" at bounding box center [1036, 413] width 77 height 11
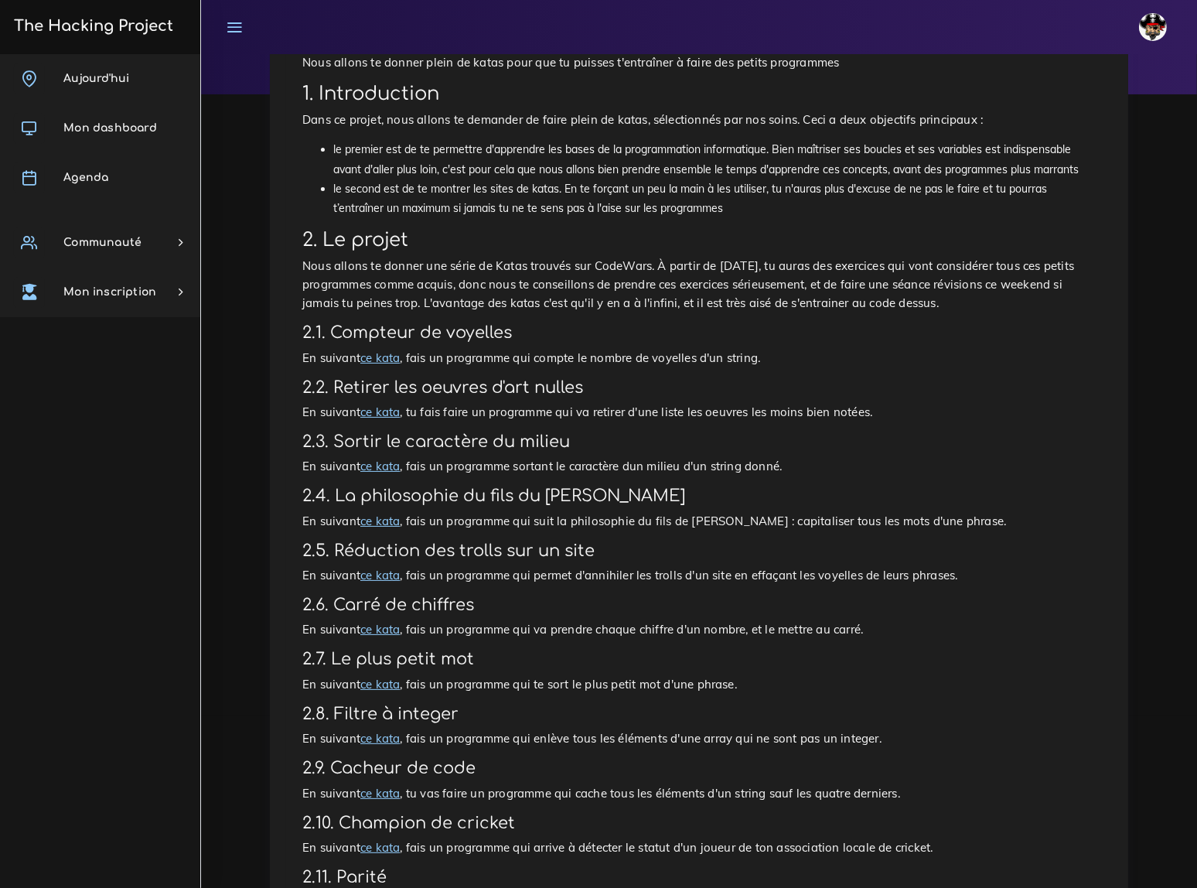
scroll to position [75, 0]
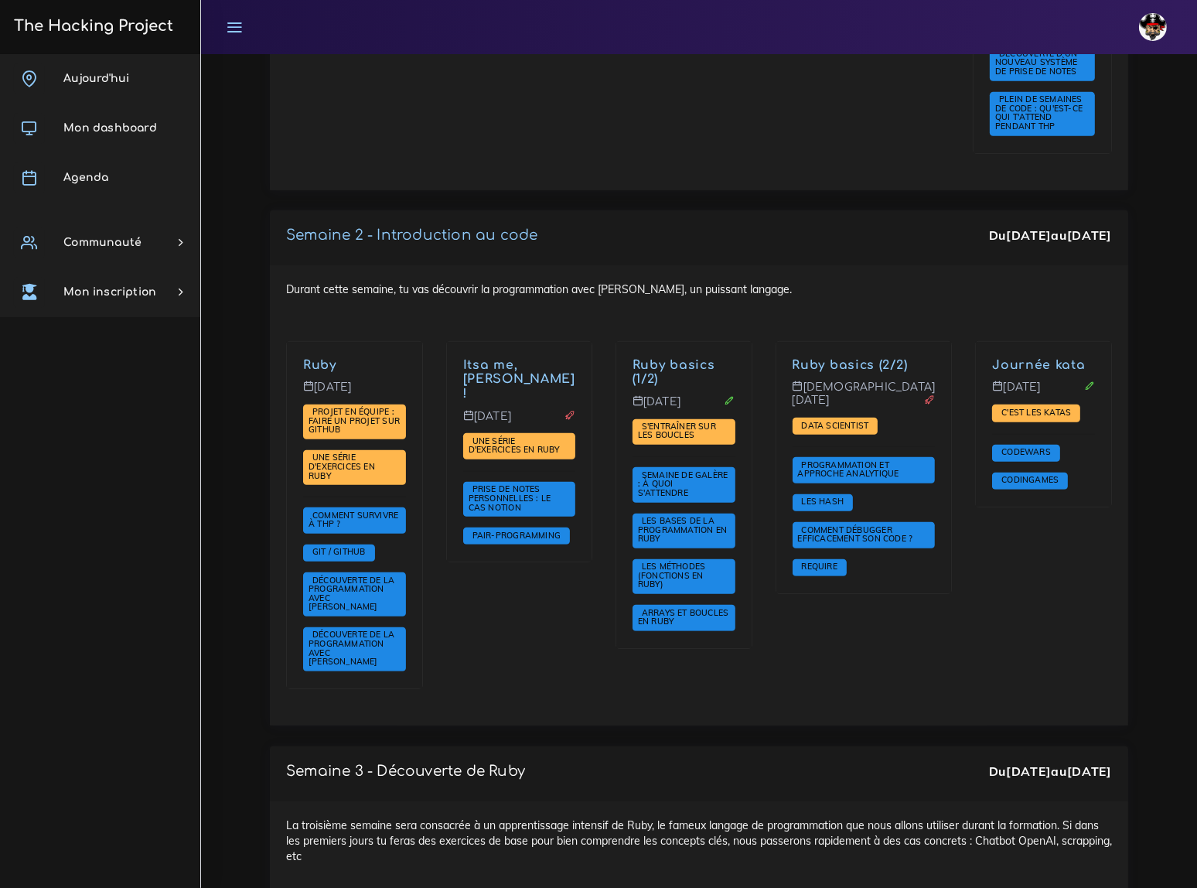
scroll to position [913, 0]
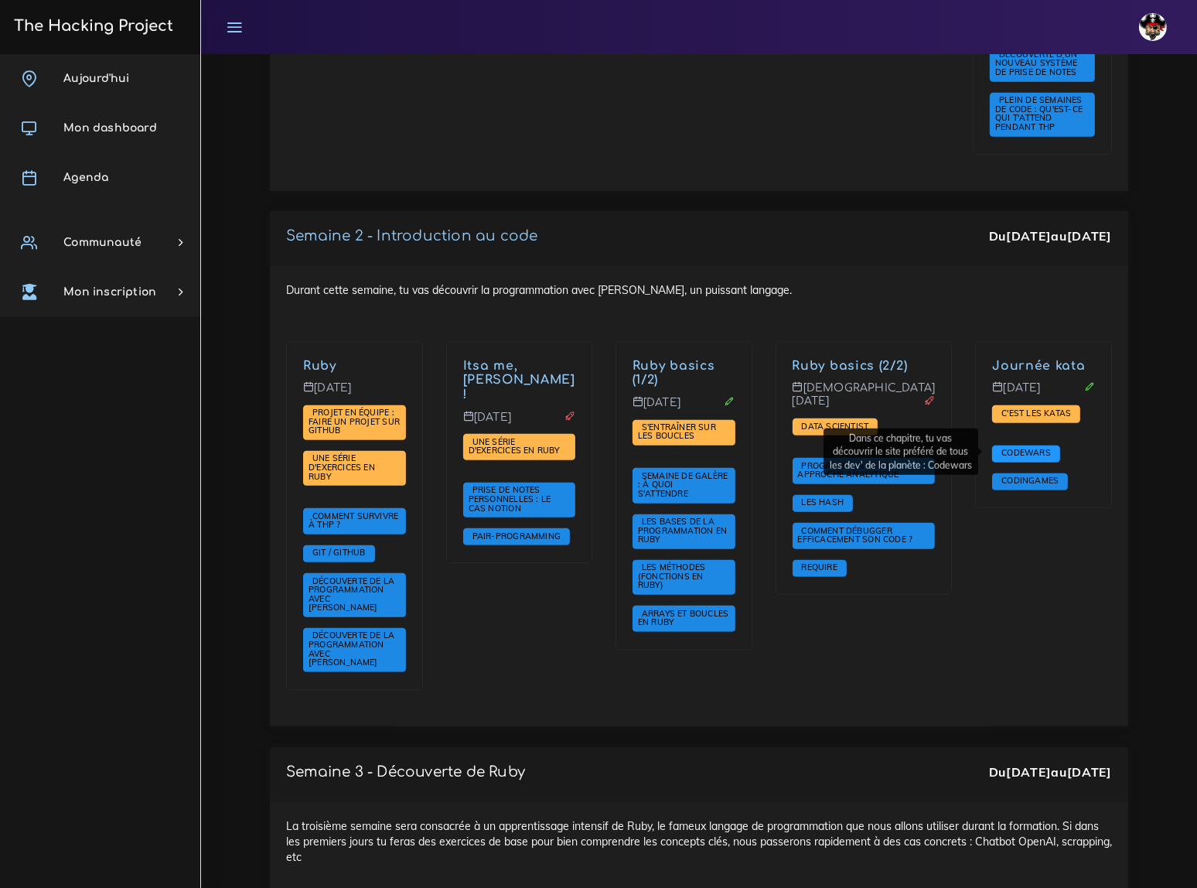
click at [1011, 451] on span "Codewars" at bounding box center [1026, 452] width 57 height 11
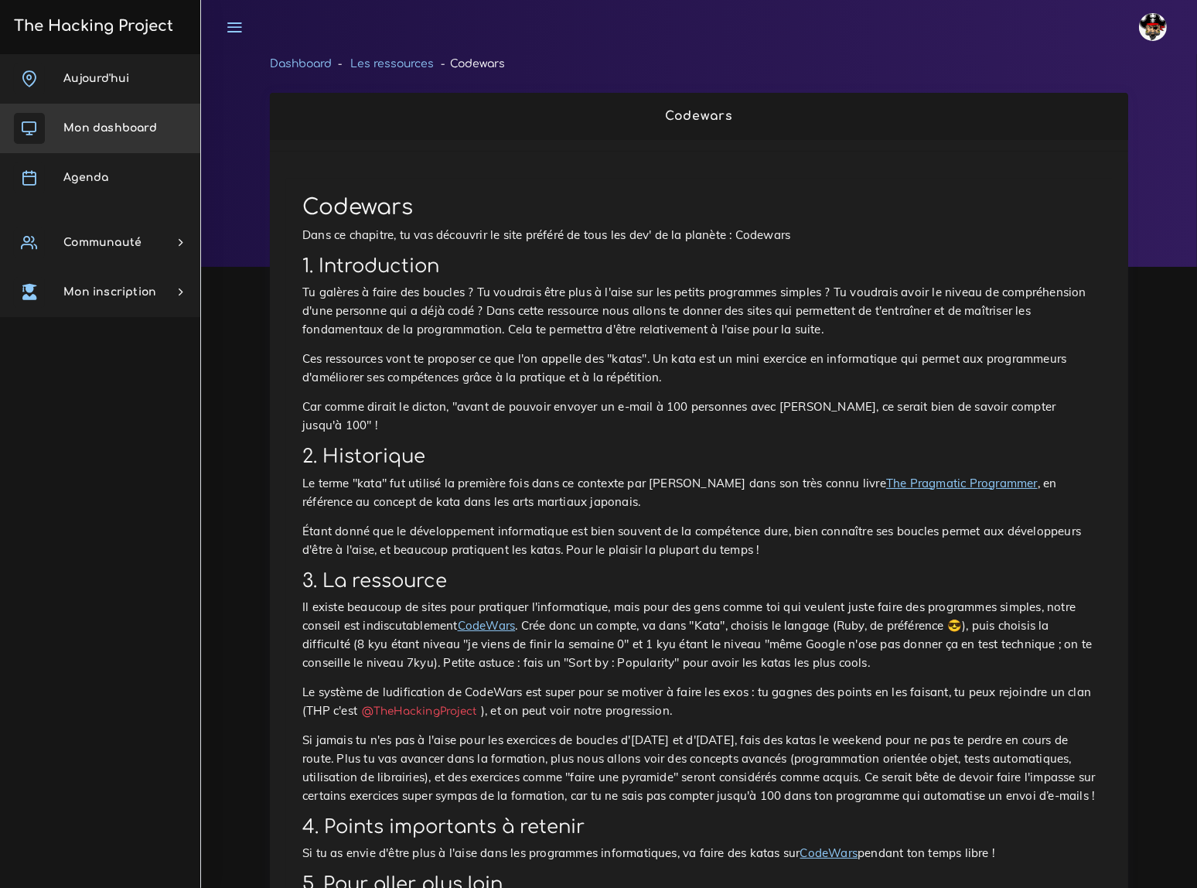
click at [101, 128] on span "Mon dashboard" at bounding box center [110, 128] width 94 height 12
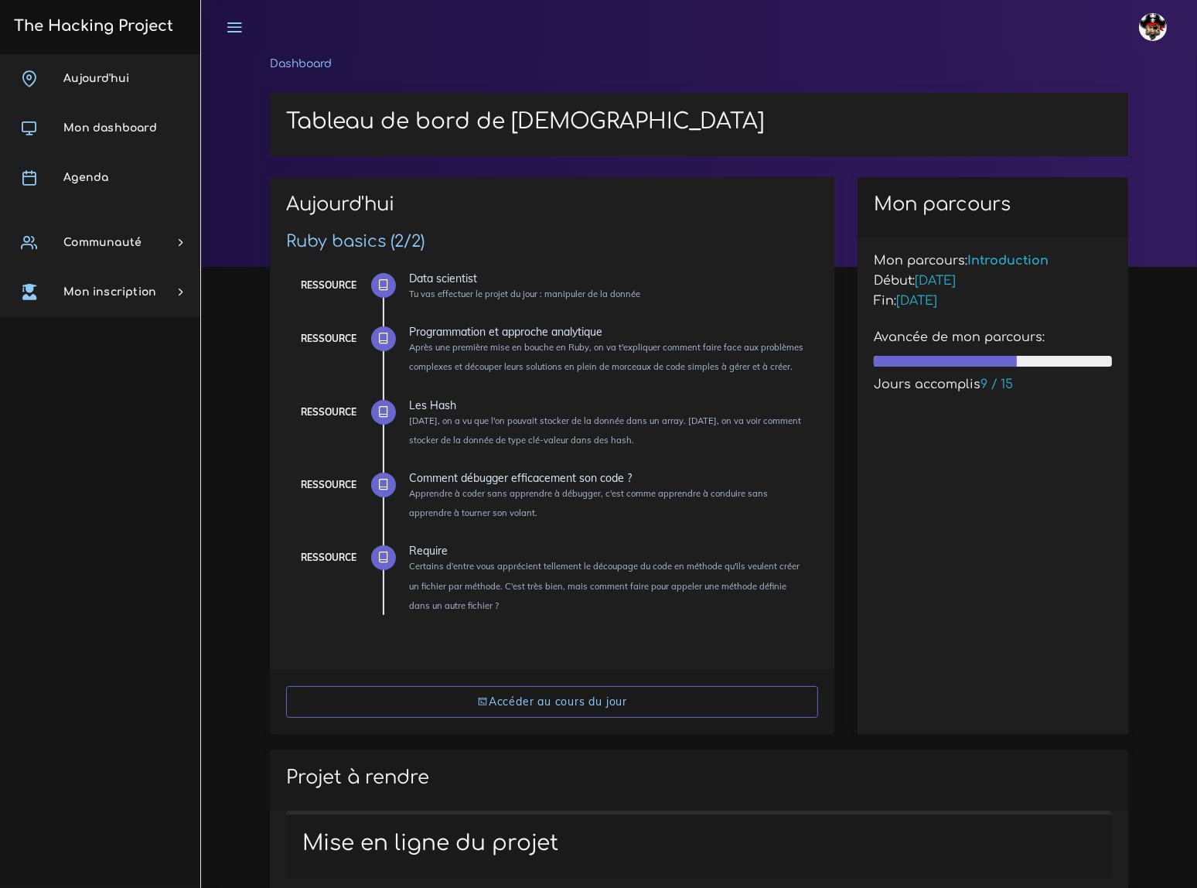
click at [89, 173] on span "Agenda" at bounding box center [85, 178] width 45 height 12
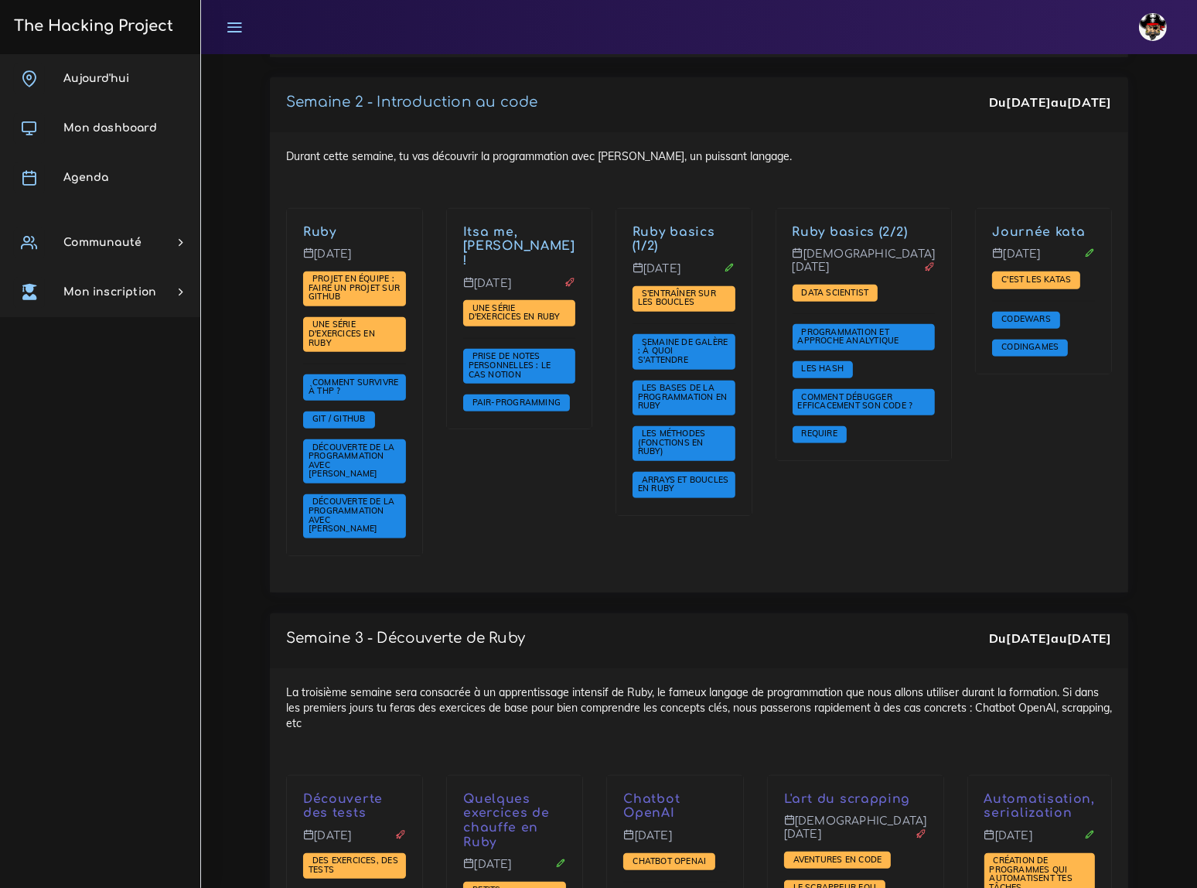
scroll to position [1054, 0]
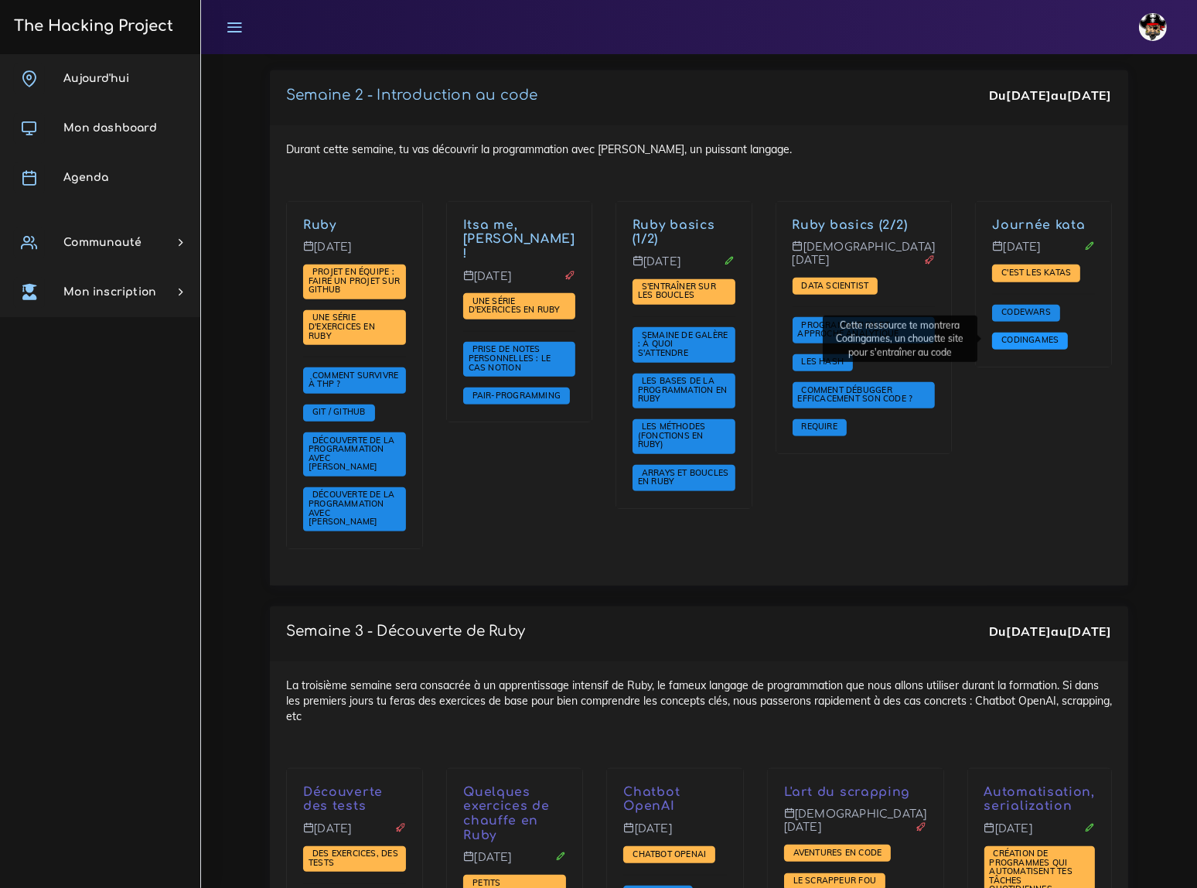
click at [1022, 334] on span "Codingames" at bounding box center [1030, 339] width 65 height 11
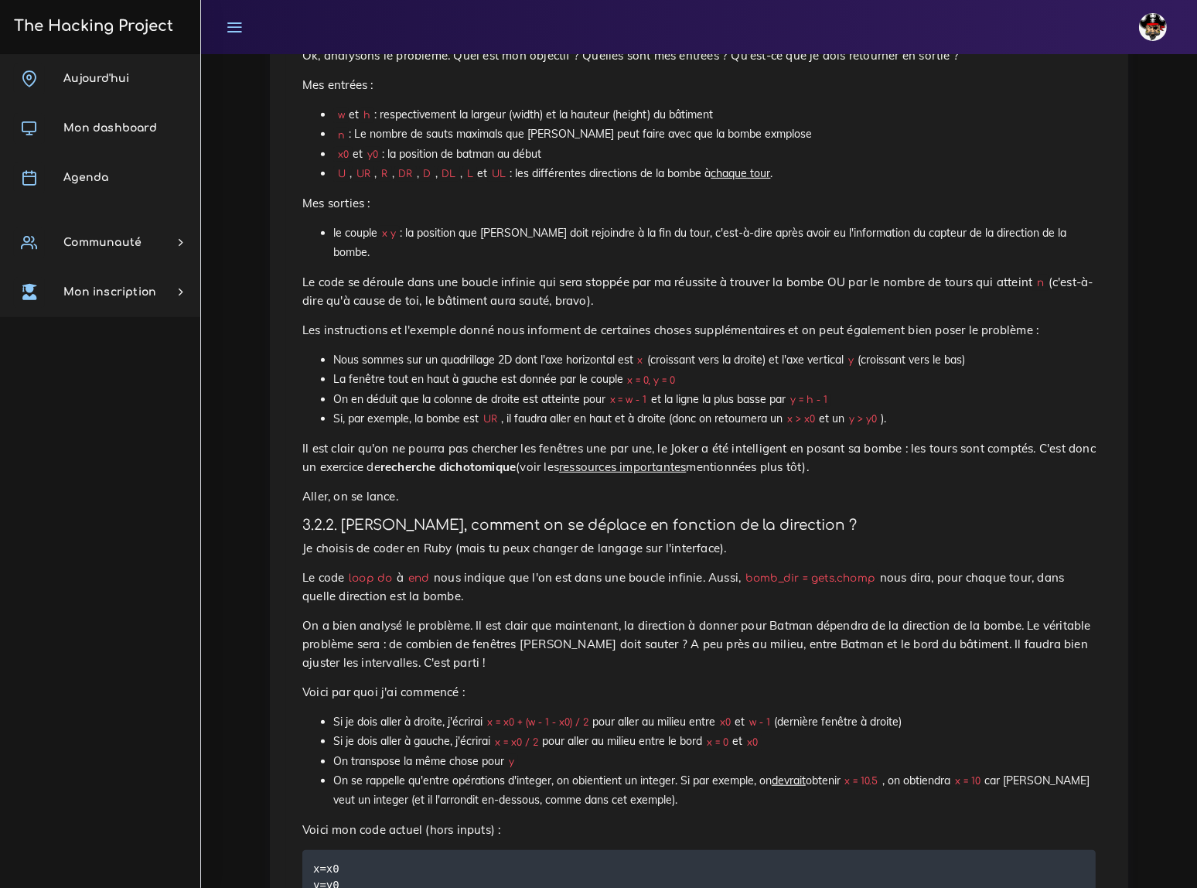
scroll to position [1013, 0]
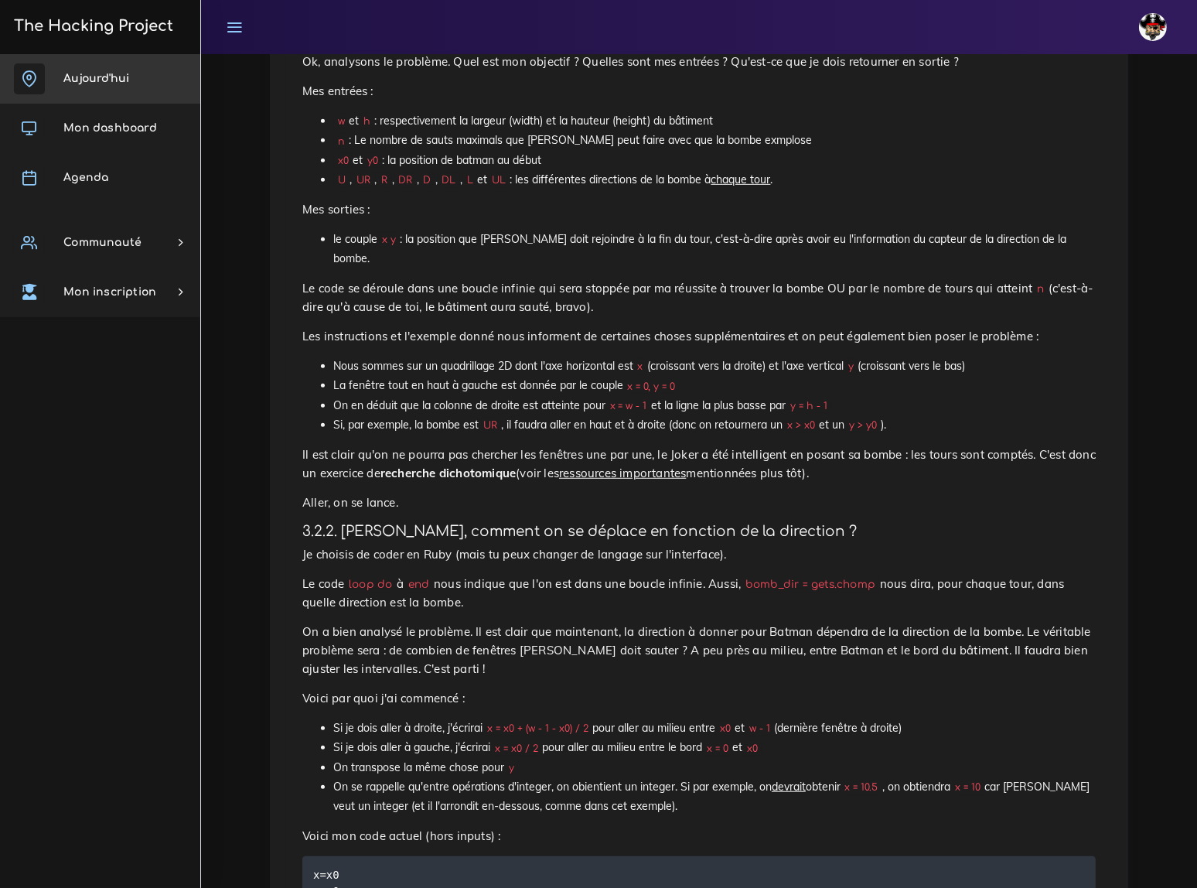
click at [97, 77] on span "Aujourd'hui" at bounding box center [96, 79] width 66 height 12
